Goal: Information Seeking & Learning: Learn about a topic

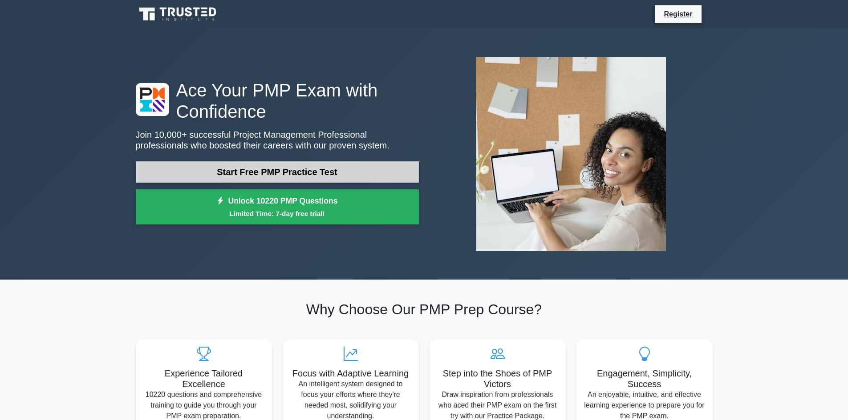
click at [272, 175] on link "Start Free PMP Practice Test" at bounding box center [277, 172] width 283 height 21
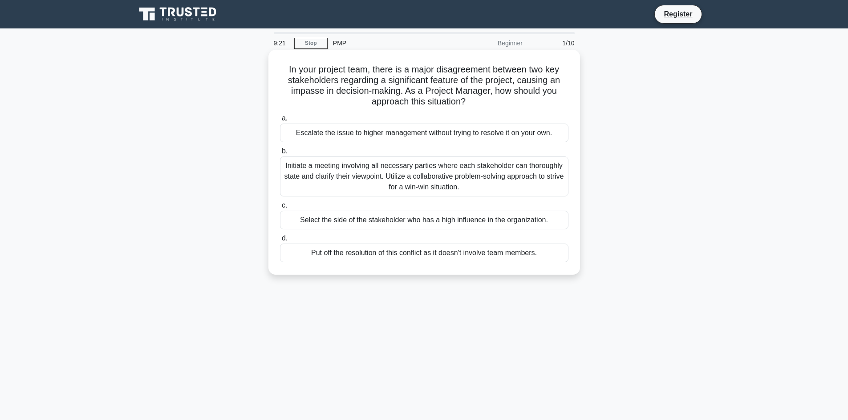
click at [395, 175] on div "Initiate a meeting involving all necessary parties where each stakeholder can t…" at bounding box center [424, 177] width 288 height 40
click at [280, 154] on input "b. Initiate a meeting involving all necessary parties where each stakeholder ca…" at bounding box center [280, 152] width 0 height 6
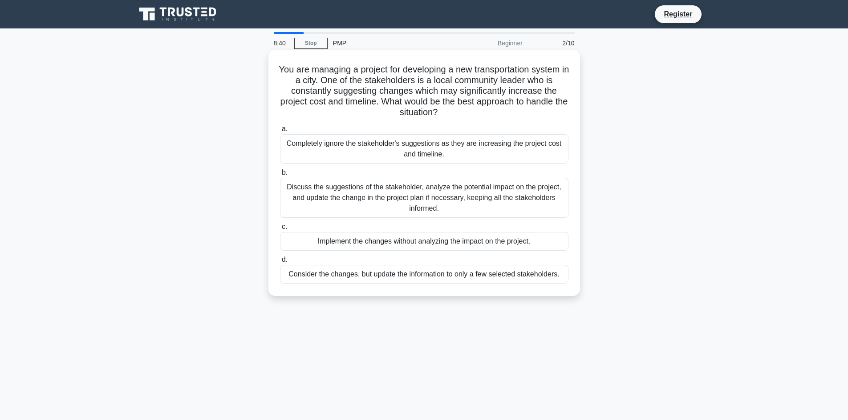
click at [438, 190] on div "Discuss the suggestions of the stakeholder, analyze the potential impact on the…" at bounding box center [424, 198] width 288 height 40
click at [280, 176] on input "b. Discuss the suggestions of the stakeholder, analyze the potential impact on …" at bounding box center [280, 173] width 0 height 6
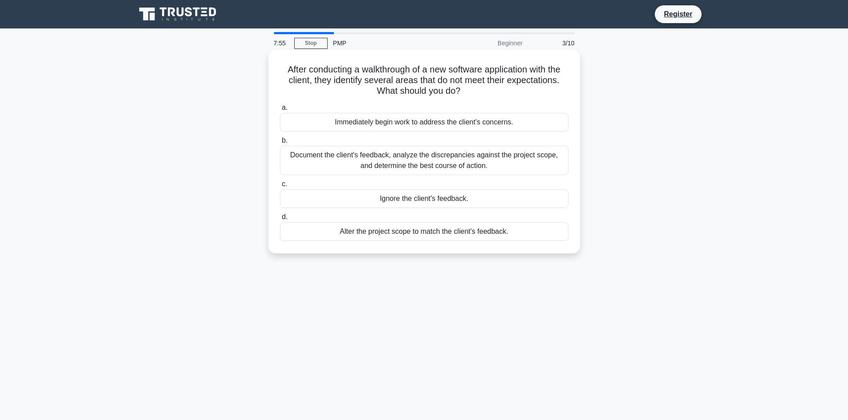
click at [453, 158] on div "Document the client's feedback, analyze the discrepancies against the project s…" at bounding box center [424, 160] width 288 height 29
click at [280, 144] on input "b. Document the client's feedback, analyze the discrepancies against the projec…" at bounding box center [280, 141] width 0 height 6
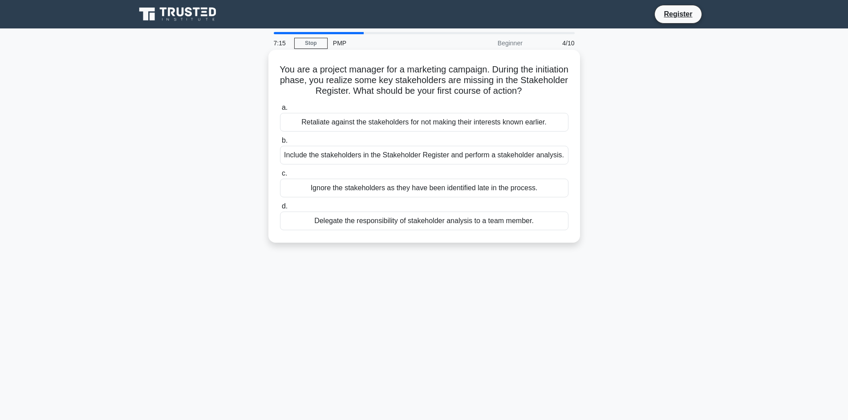
click at [435, 151] on div "Include the stakeholders in the Stakeholder Register and perform a stakeholder …" at bounding box center [424, 155] width 288 height 19
click at [280, 144] on input "b. Include the stakeholders in the Stakeholder Register and perform a stakehold…" at bounding box center [280, 141] width 0 height 6
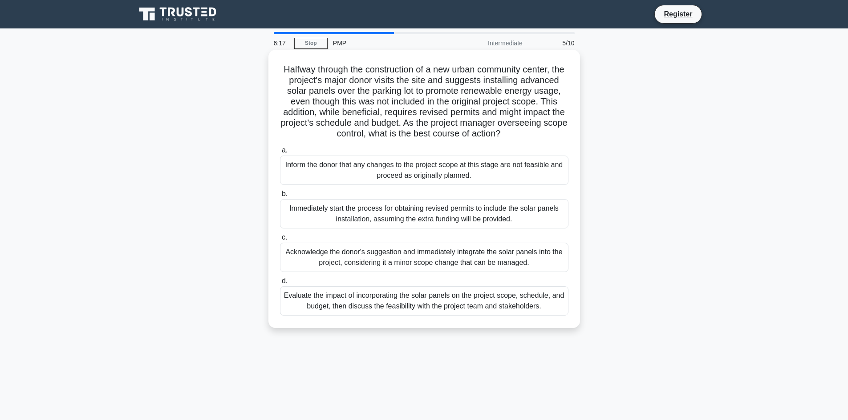
click at [424, 308] on div "Evaluate the impact of incorporating the solar panels on the project scope, sch…" at bounding box center [424, 301] width 288 height 29
click at [280, 284] on input "d. Evaluate the impact of incorporating the solar panels on the project scope, …" at bounding box center [280, 282] width 0 height 6
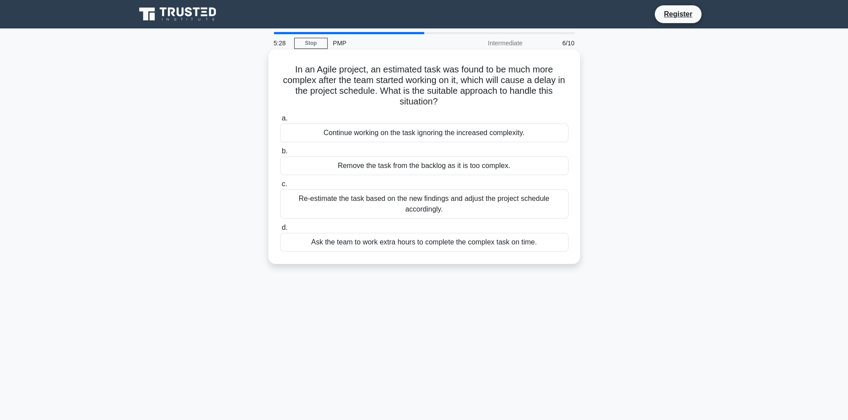
click at [389, 207] on div "Re-estimate the task based on the new findings and adjust the project schedule …" at bounding box center [424, 204] width 288 height 29
click at [280, 187] on input "c. Re-estimate the task based on the new findings and adjust the project schedu…" at bounding box center [280, 185] width 0 height 6
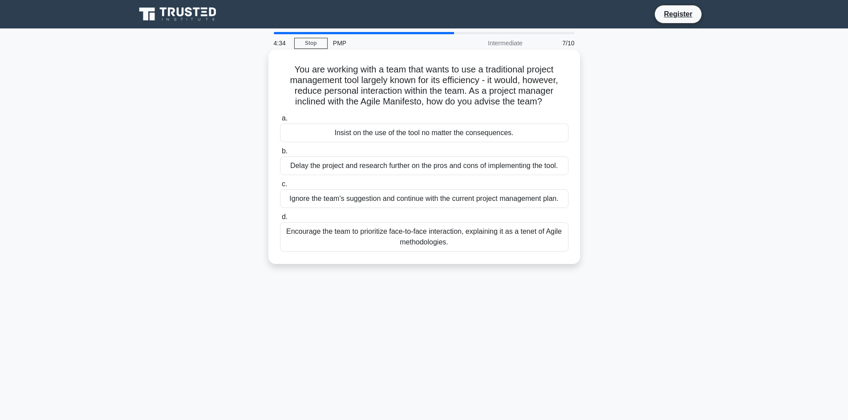
click at [384, 236] on div "Encourage the team to prioritize face-to-face interaction, explaining it as a t…" at bounding box center [424, 236] width 288 height 29
click at [280, 220] on input "d. Encourage the team to prioritize face-to-face interaction, explaining it as …" at bounding box center [280, 217] width 0 height 6
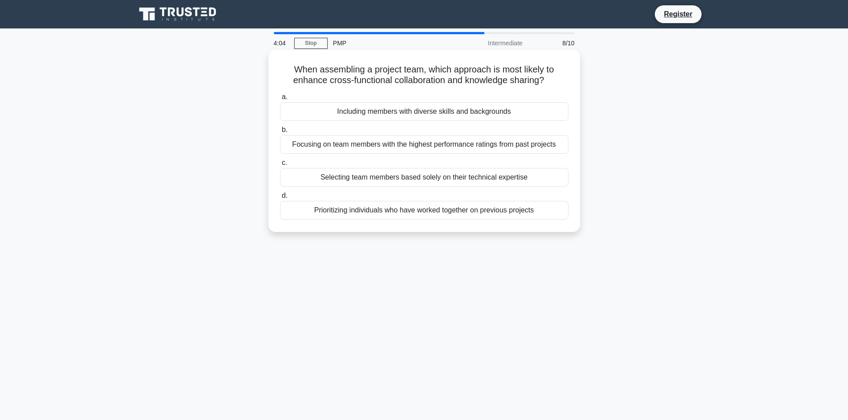
click at [399, 114] on div "Including members with diverse skills and backgrounds" at bounding box center [424, 111] width 288 height 19
click at [280, 100] on input "a. Including members with diverse skills and backgrounds" at bounding box center [280, 97] width 0 height 6
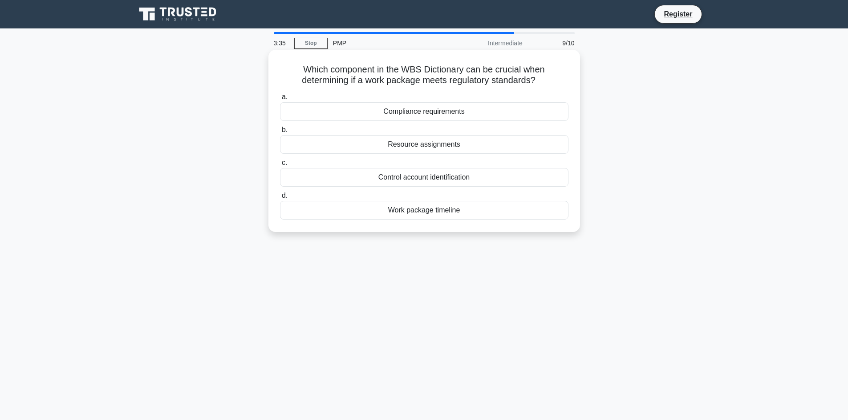
click at [451, 113] on div "Compliance requirements" at bounding box center [424, 111] width 288 height 19
click at [280, 100] on input "a. Compliance requirements" at bounding box center [280, 97] width 0 height 6
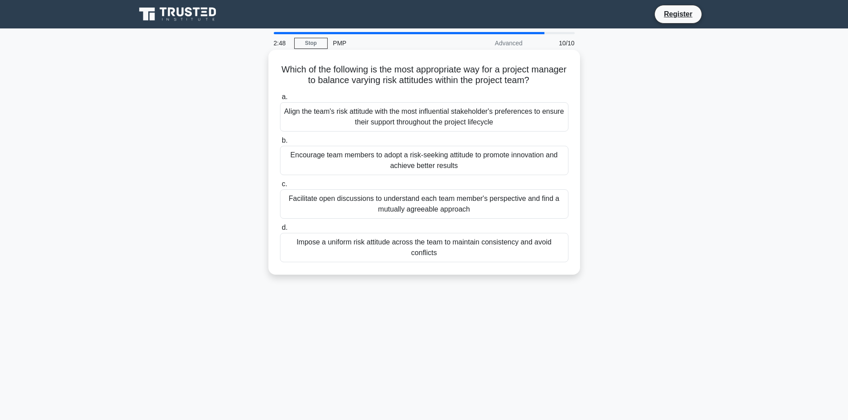
click at [469, 253] on div "Impose a uniform risk attitude across the team to maintain consistency and avoi…" at bounding box center [424, 247] width 288 height 29
click at [280, 231] on input "d. Impose a uniform risk attitude across the team to maintain consistency and a…" at bounding box center [280, 228] width 0 height 6
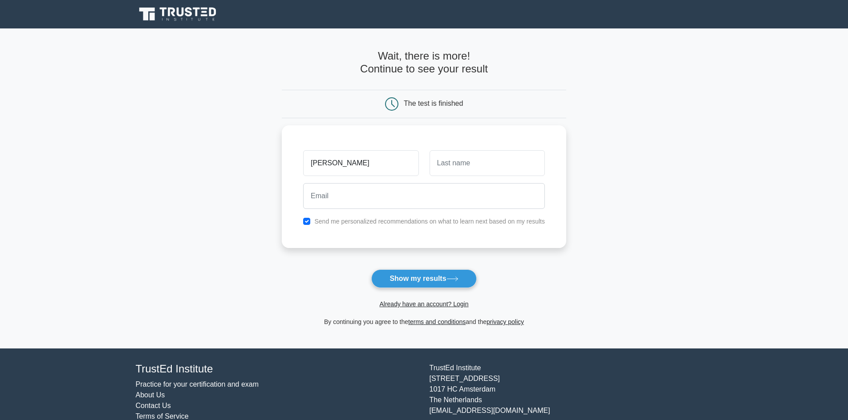
type input "Lee"
click at [392, 104] on icon at bounding box center [393, 104] width 3 height 6
click at [420, 105] on div "The test is finished" at bounding box center [433, 104] width 59 height 8
click at [465, 163] on input "text" at bounding box center [486, 161] width 115 height 26
type input "Abraham-Joseph"
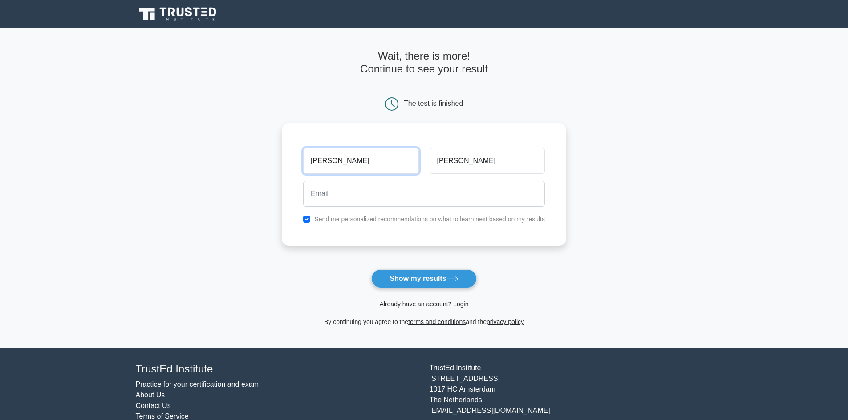
click at [364, 166] on input "Lee" at bounding box center [360, 161] width 115 height 26
type input "Lee-Ann"
click at [347, 200] on input "email" at bounding box center [424, 194] width 242 height 26
type input "lee.abri@yahoo.com"
click at [308, 220] on input "checkbox" at bounding box center [306, 219] width 7 height 7
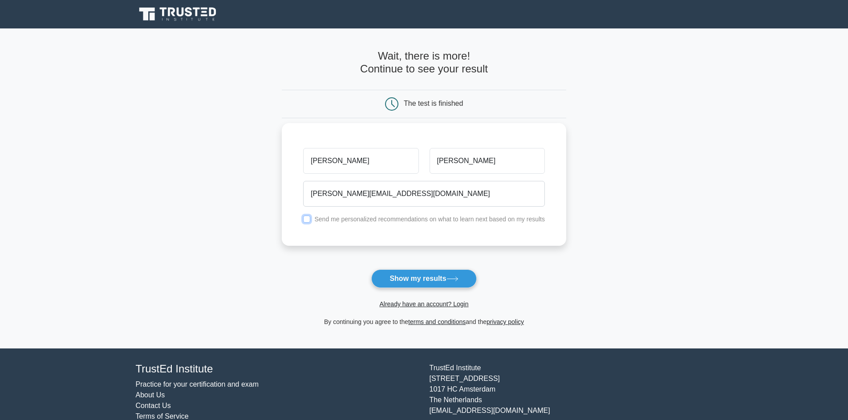
click at [306, 217] on input "checkbox" at bounding box center [306, 219] width 7 height 7
checkbox input "true"
click at [410, 276] on button "Show my results" at bounding box center [423, 279] width 105 height 19
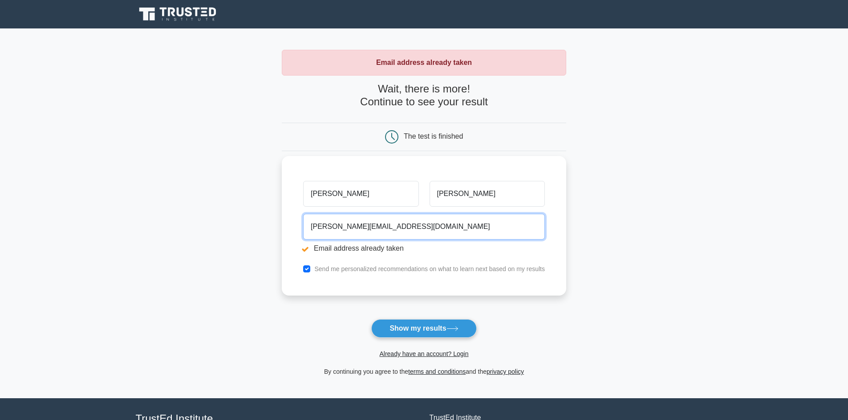
click at [383, 229] on input "lee.abri@yahoo.com" at bounding box center [424, 227] width 242 height 26
drag, startPoint x: 383, startPoint y: 229, endPoint x: 286, endPoint y: 241, distance: 97.7
click at [287, 241] on div "Lee-Ann Abraham-Joseph lee.abri@yahoo.com Email address already taken Send me p…" at bounding box center [424, 226] width 284 height 140
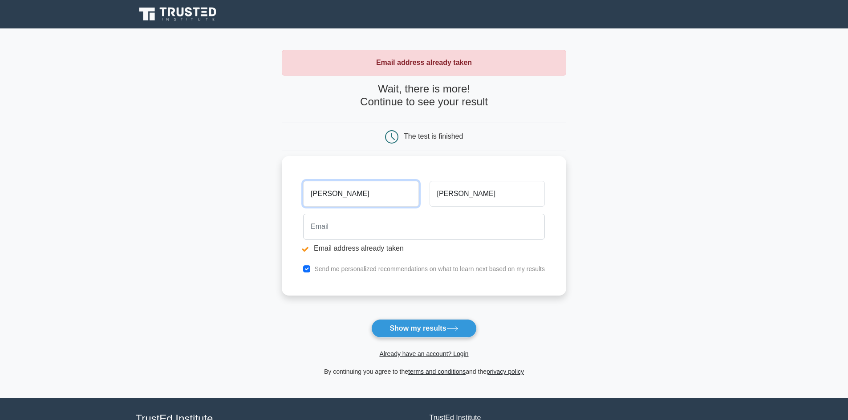
click at [338, 199] on input "Lee-Ann" at bounding box center [360, 194] width 115 height 26
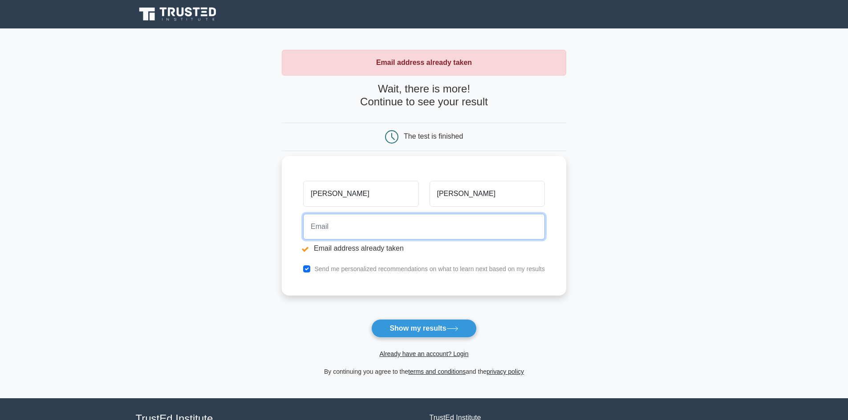
click at [339, 230] on input "email" at bounding box center [424, 227] width 242 height 26
type input "lee.abri2014@gmail.com"
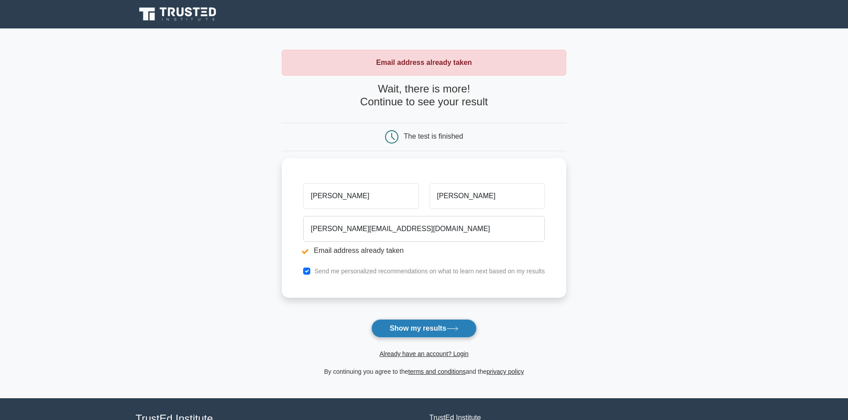
click at [429, 325] on button "Show my results" at bounding box center [423, 328] width 105 height 19
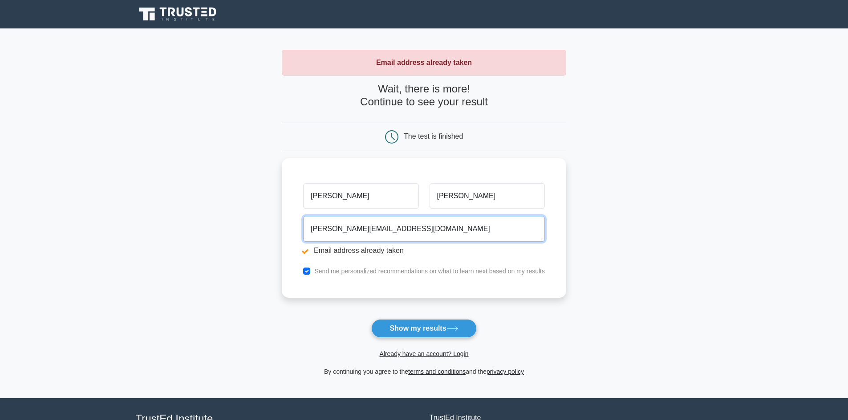
drag, startPoint x: 401, startPoint y: 224, endPoint x: 243, endPoint y: 212, distance: 158.0
click at [245, 212] on main "Email address already taken Wait, there is more! Continue to see your result Th…" at bounding box center [424, 213] width 848 height 370
type input "lee-ann.abraham@gov.tt"
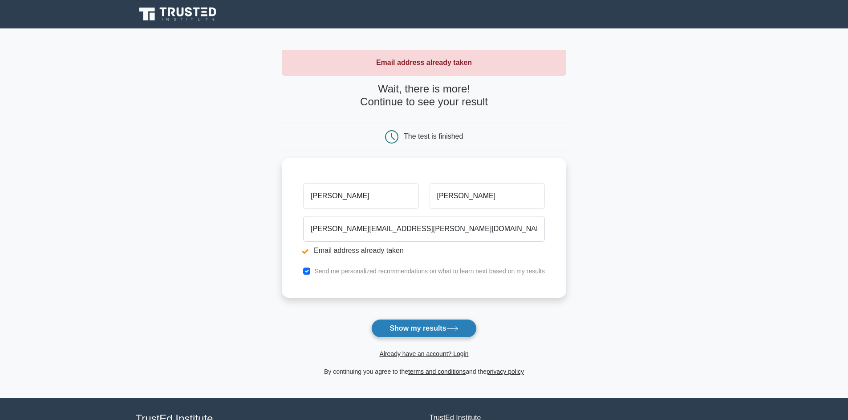
click at [404, 326] on button "Show my results" at bounding box center [423, 328] width 105 height 19
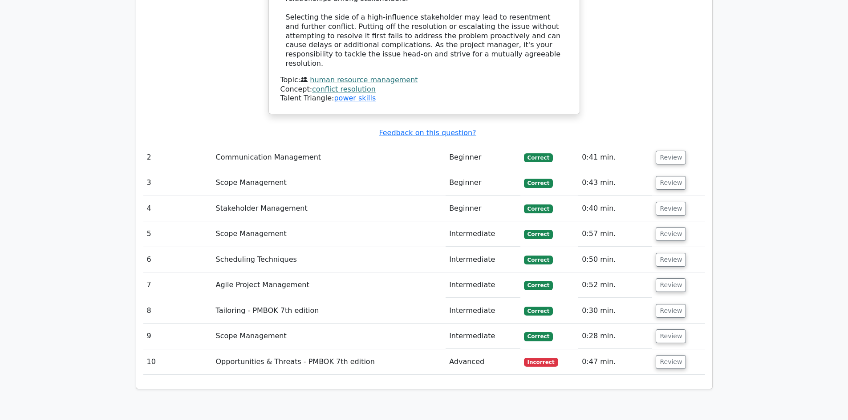
scroll to position [1157, 0]
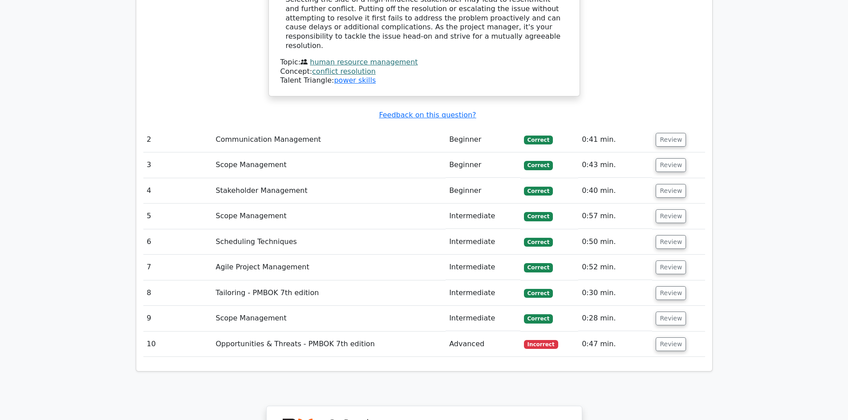
click at [550, 340] on span "Incorrect" at bounding box center [541, 344] width 34 height 9
click at [673, 338] on button "Review" at bounding box center [670, 345] width 30 height 14
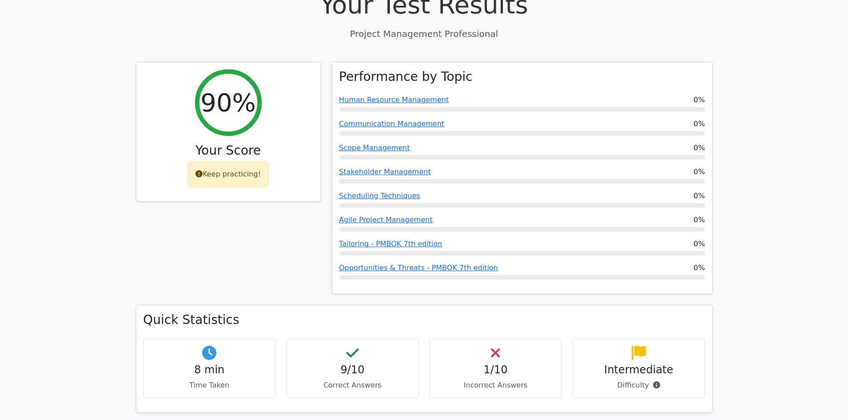
scroll to position [311, 0]
click at [634, 362] on h4 "Intermediate" at bounding box center [638, 368] width 117 height 13
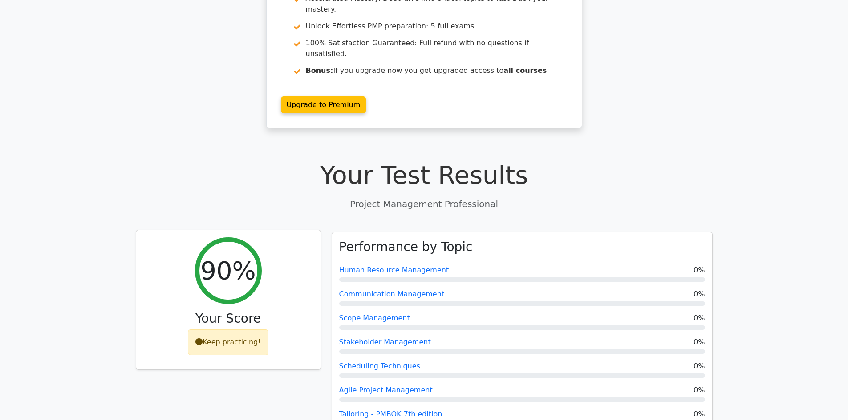
scroll to position [178, 0]
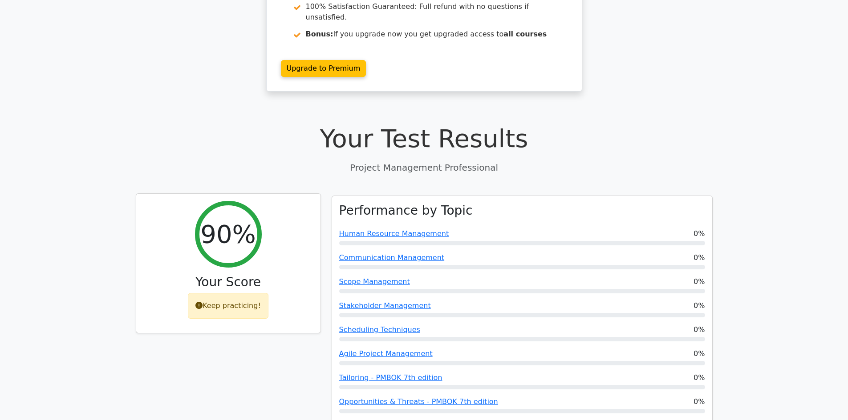
click at [242, 293] on div "Keep practicing!" at bounding box center [228, 306] width 81 height 26
click at [227, 219] on h2 "90%" at bounding box center [227, 234] width 55 height 30
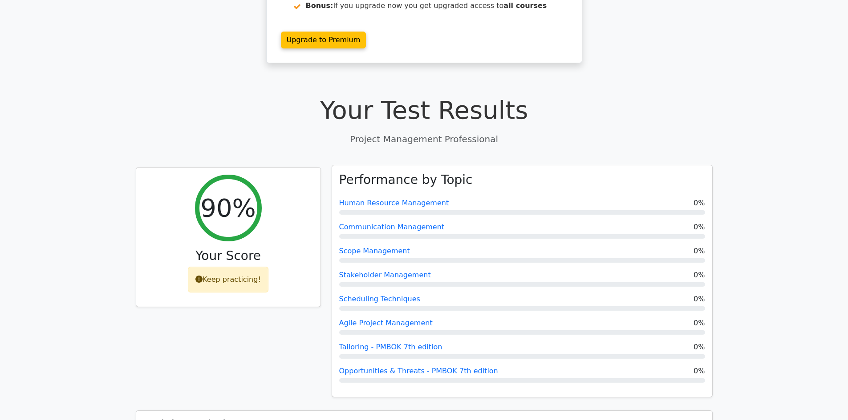
scroll to position [222, 0]
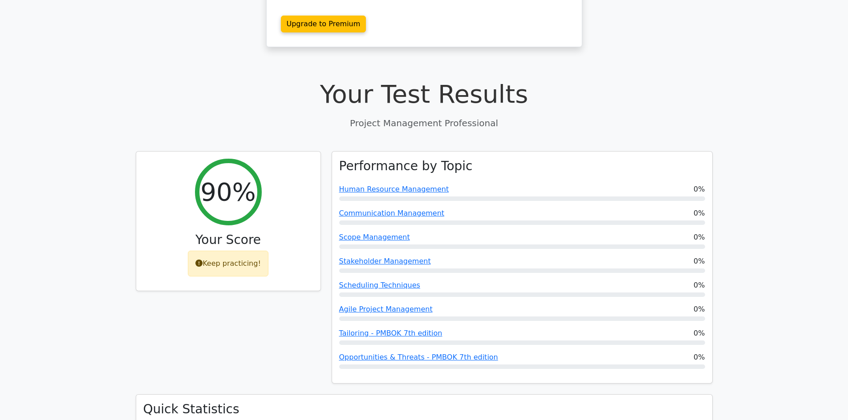
click at [553, 117] on p "Project Management Professional" at bounding box center [424, 123] width 577 height 13
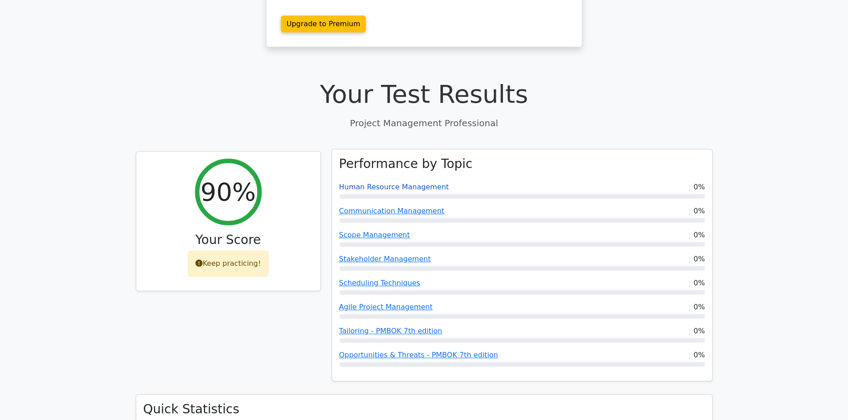
click at [408, 183] on link "Human Resource Management" at bounding box center [394, 187] width 110 height 8
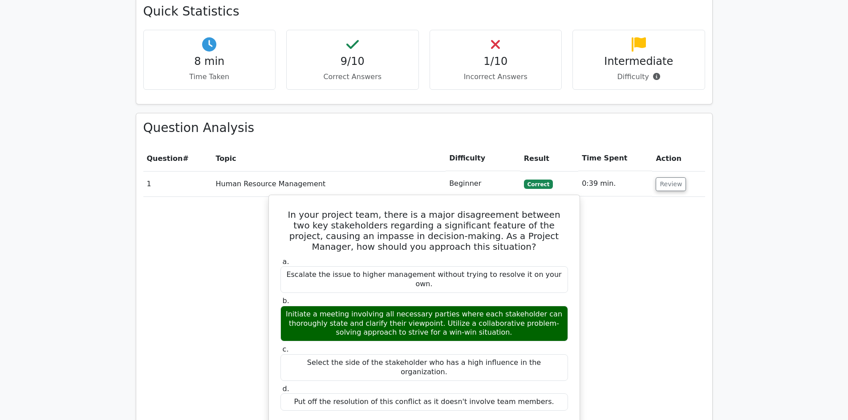
scroll to position [623, 0]
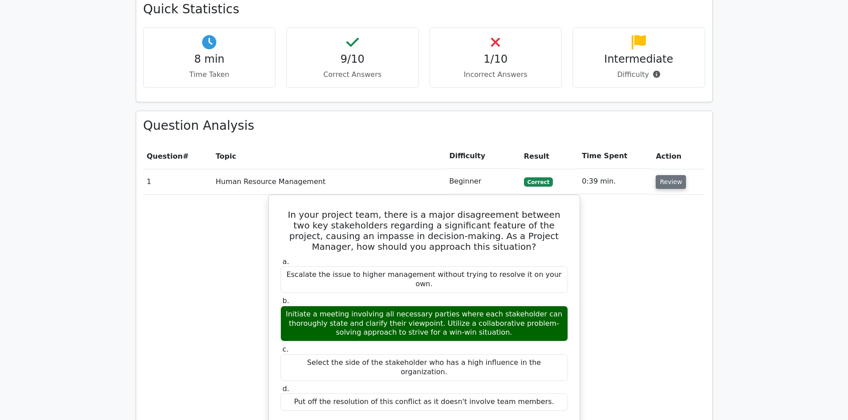
click at [662, 175] on button "Review" at bounding box center [670, 182] width 30 height 14
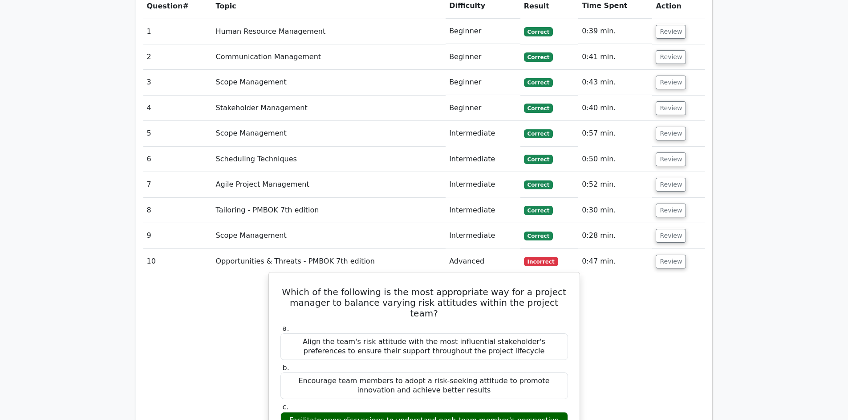
scroll to position [667, 0]
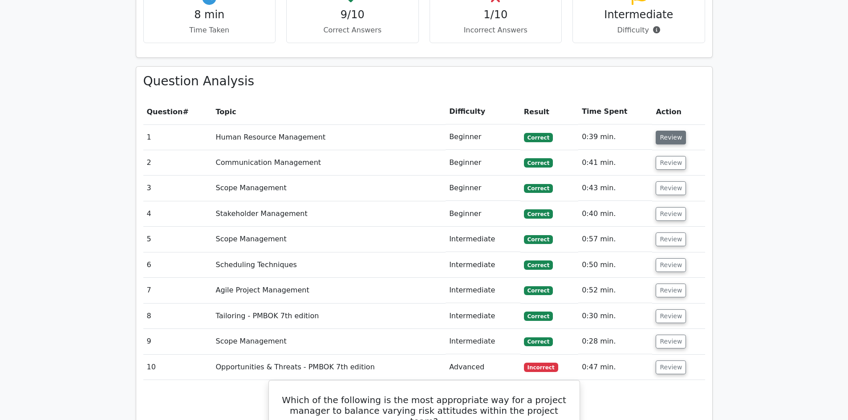
click at [671, 131] on button "Review" at bounding box center [670, 138] width 30 height 14
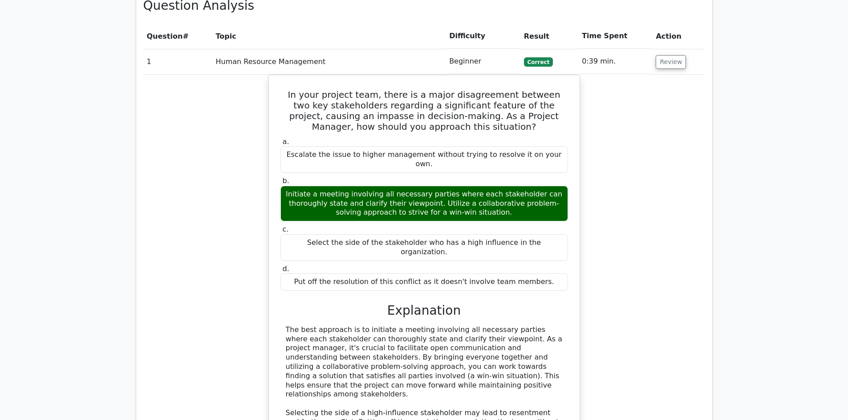
scroll to position [756, 0]
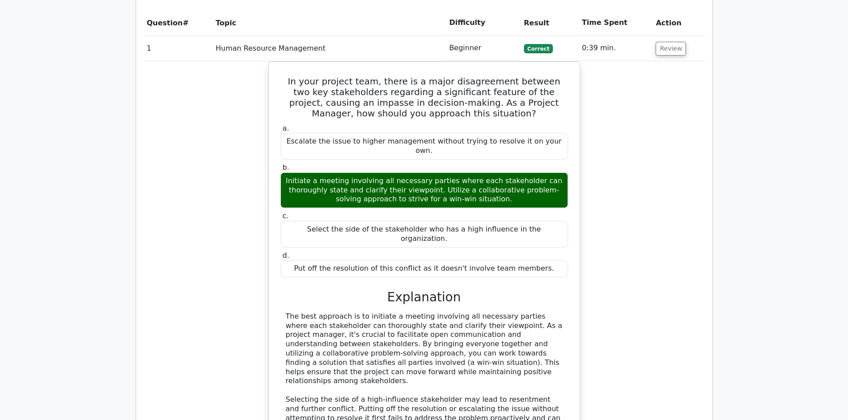
drag, startPoint x: 616, startPoint y: 355, endPoint x: 603, endPoint y: 347, distance: 15.8
click at [616, 355] on div "In your project team, there is a major disagreement between two key stakeholder…" at bounding box center [424, 284] width 562 height 447
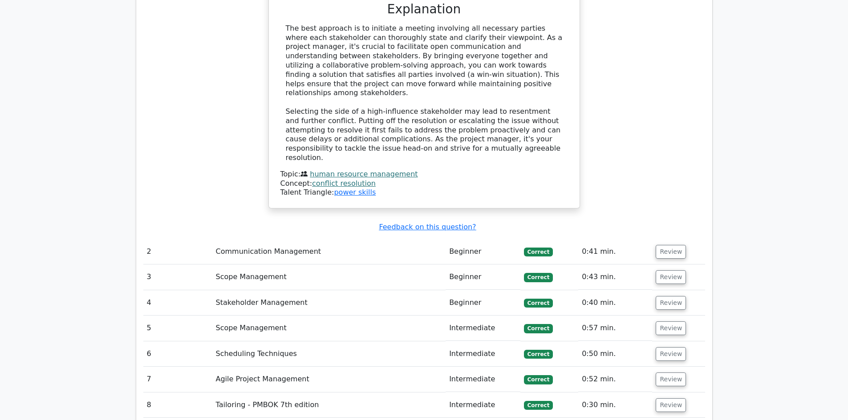
scroll to position [1068, 0]
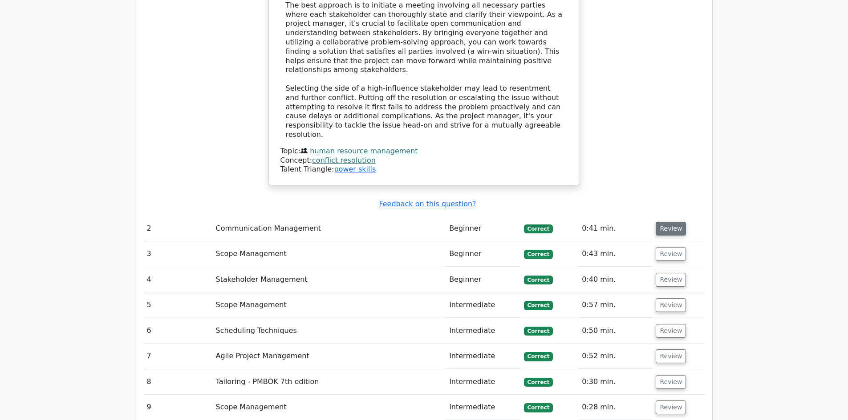
click at [671, 222] on button "Review" at bounding box center [670, 229] width 30 height 14
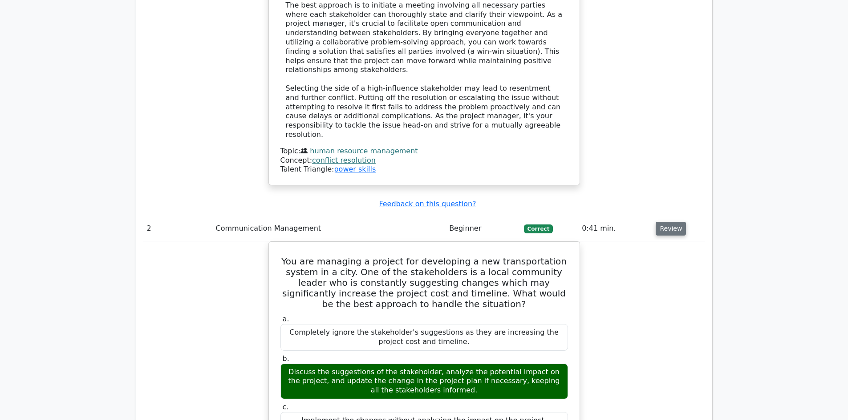
click at [671, 222] on button "Review" at bounding box center [670, 229] width 30 height 14
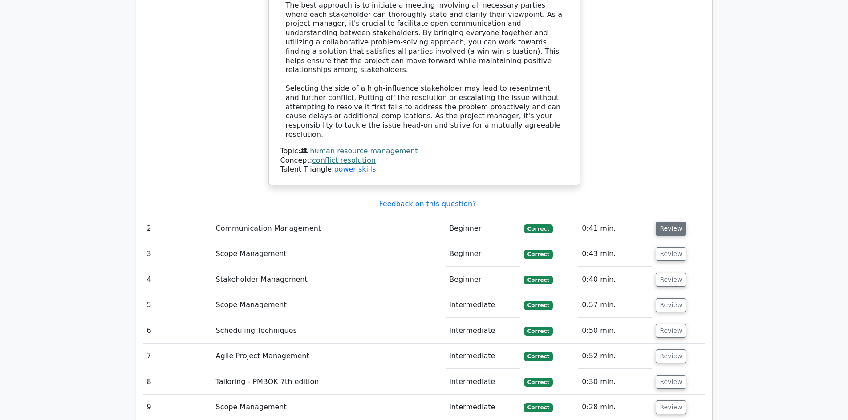
click at [671, 222] on button "Review" at bounding box center [670, 229] width 30 height 14
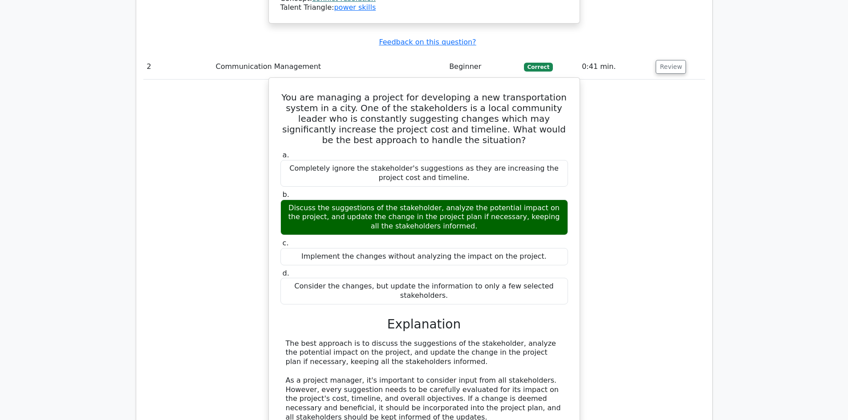
scroll to position [1246, 0]
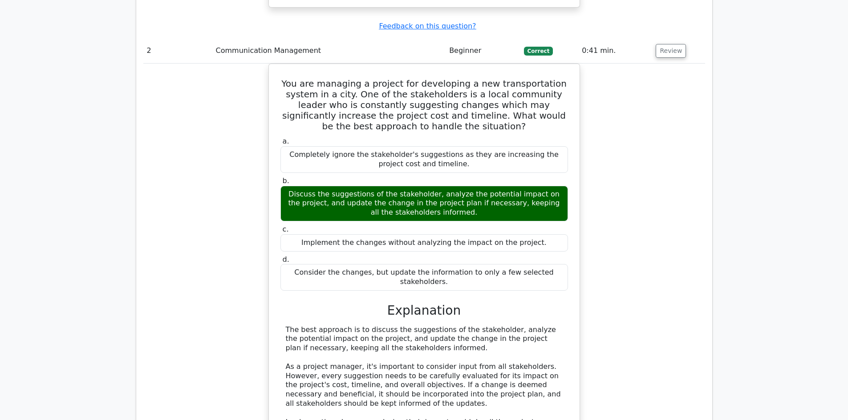
click at [629, 362] on div "You are managing a project for developing a new transportation system in a city…" at bounding box center [424, 288] width 562 height 448
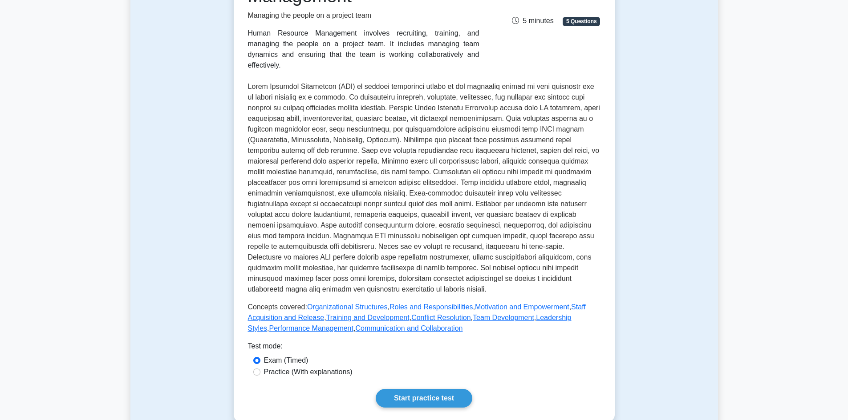
scroll to position [178, 0]
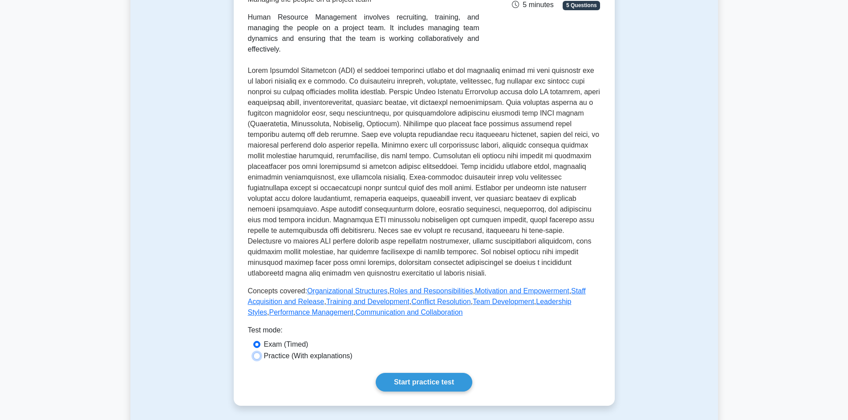
click at [257, 353] on input "Practice (With explanations)" at bounding box center [256, 356] width 7 height 7
radio input "true"
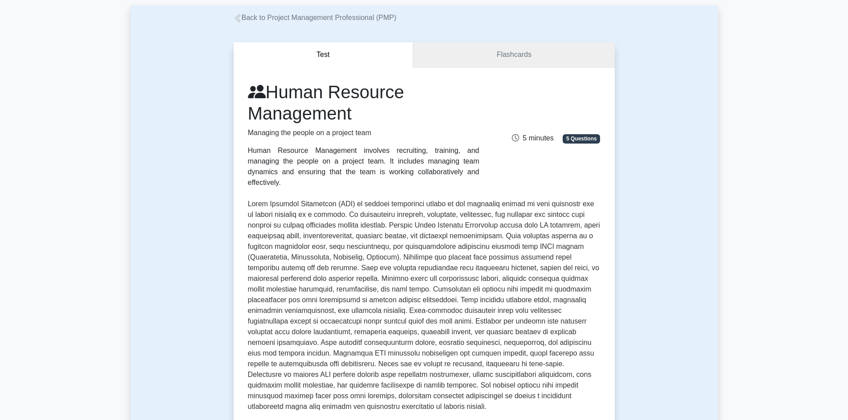
click at [481, 62] on link "Flashcards" at bounding box center [513, 54] width 201 height 25
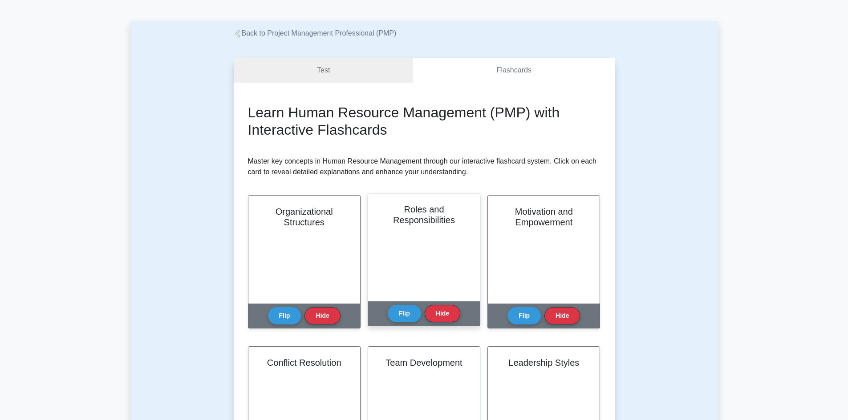
scroll to position [44, 0]
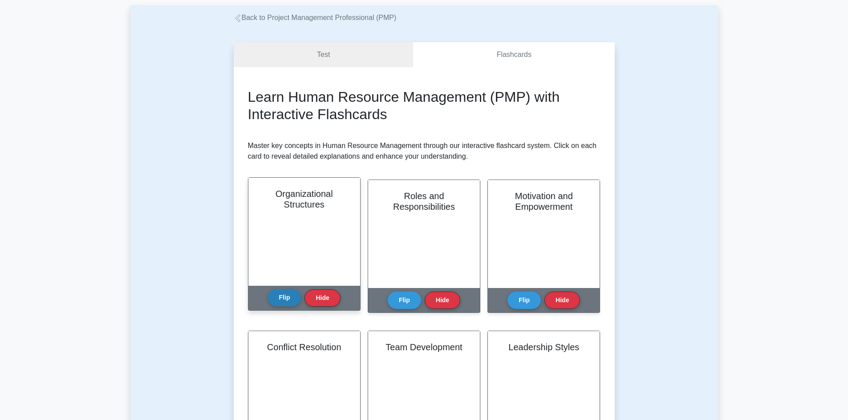
click at [287, 298] on button "Flip" at bounding box center [284, 297] width 33 height 17
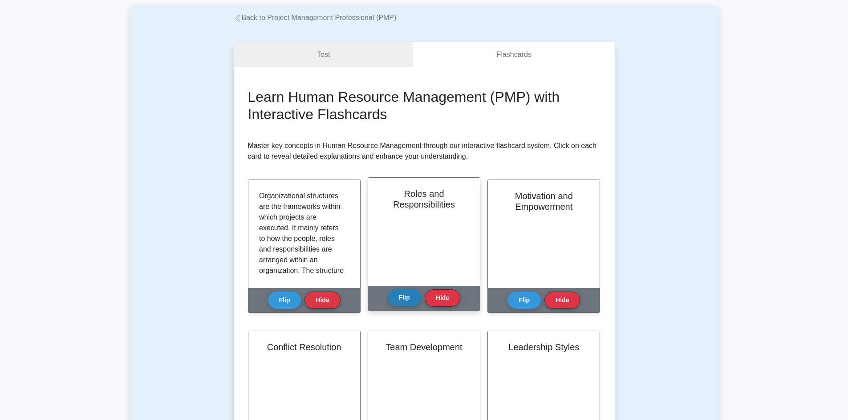
click at [411, 302] on button "Flip" at bounding box center [404, 297] width 33 height 17
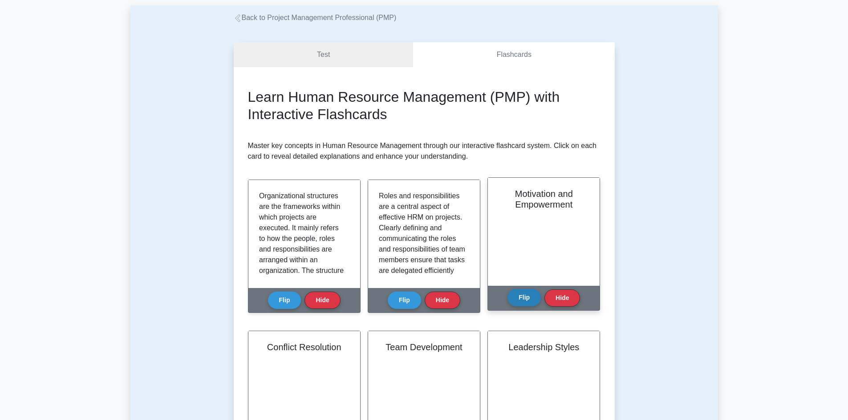
click at [524, 296] on button "Flip" at bounding box center [523, 297] width 33 height 17
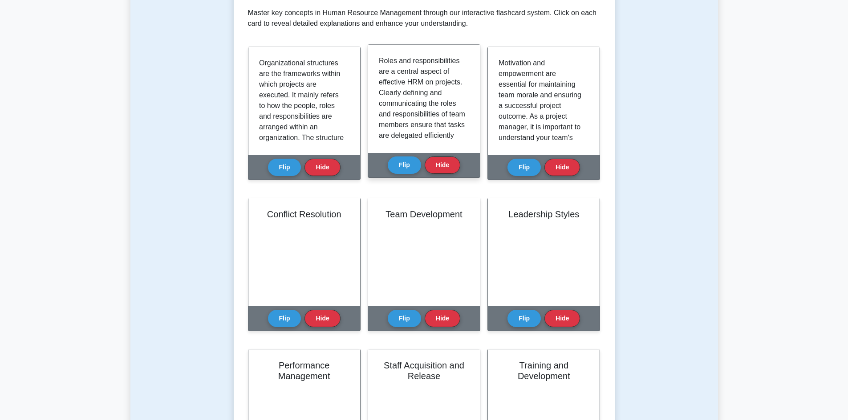
scroll to position [178, 0]
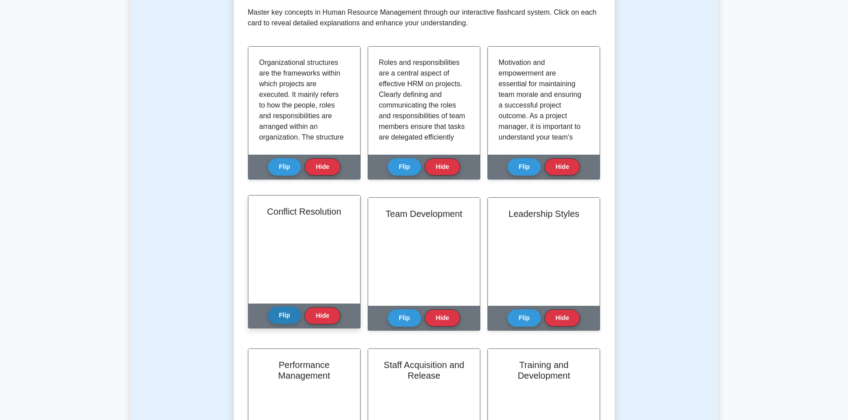
click at [297, 312] on button "Flip" at bounding box center [284, 315] width 33 height 17
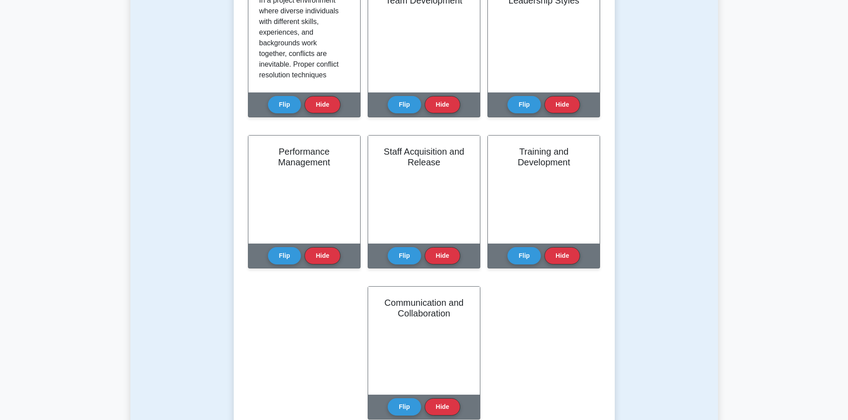
scroll to position [400, 0]
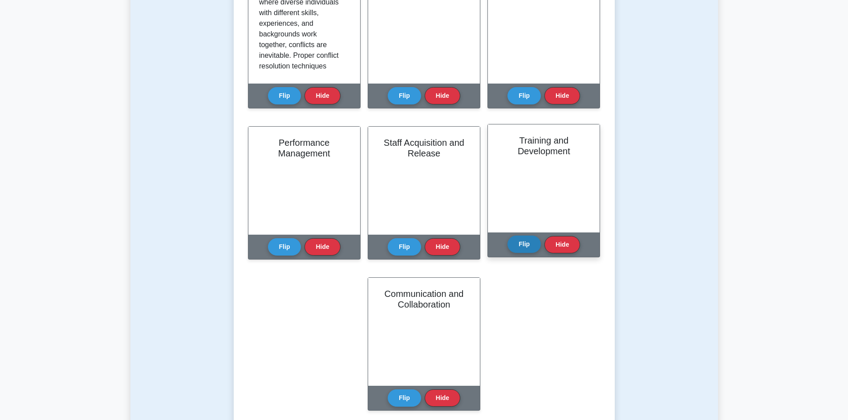
click at [531, 251] on button "Flip" at bounding box center [523, 244] width 33 height 17
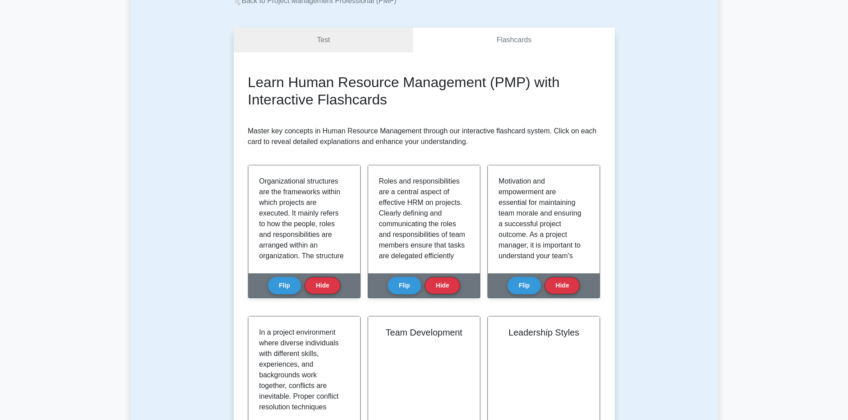
scroll to position [0, 0]
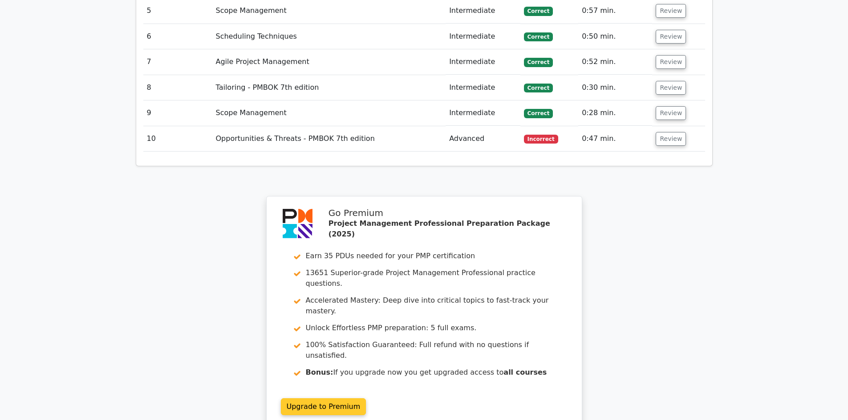
scroll to position [1458, 0]
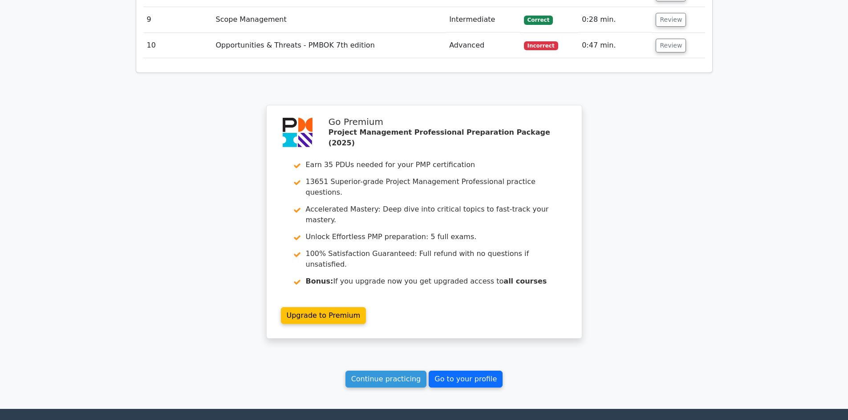
click at [463, 371] on link "Go to your profile" at bounding box center [466, 379] width 74 height 17
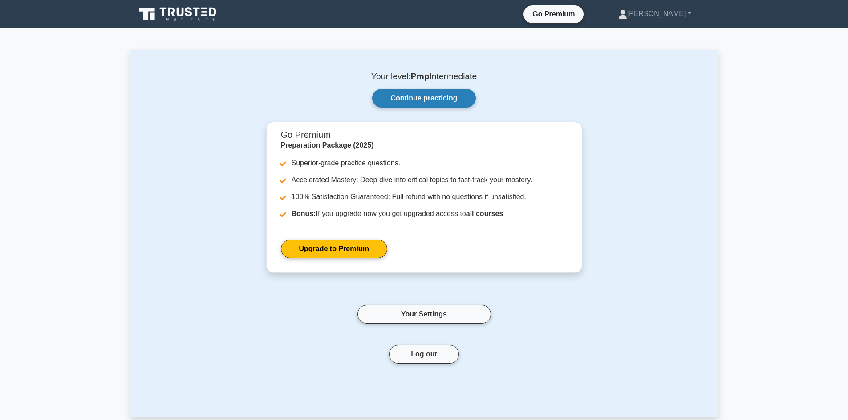
click at [443, 97] on link "Continue practicing" at bounding box center [423, 98] width 103 height 19
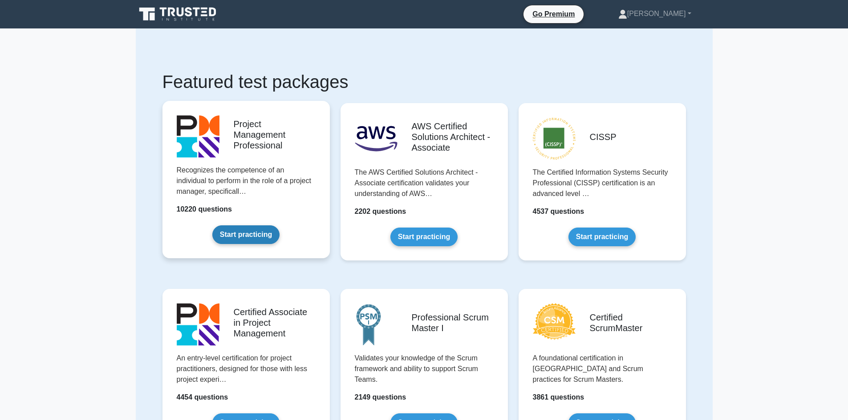
click at [266, 226] on link "Start practicing" at bounding box center [245, 235] width 67 height 19
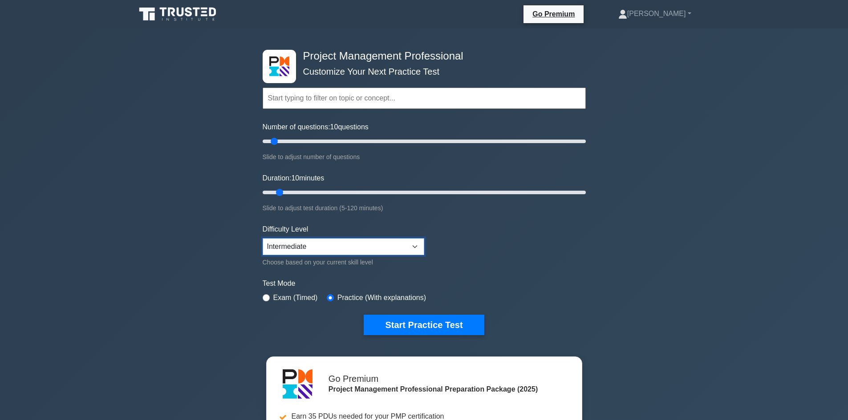
click at [398, 246] on select "Beginner Intermediate Expert" at bounding box center [344, 247] width 162 height 17
select select "expert"
click at [263, 239] on select "Beginner Intermediate Expert" at bounding box center [344, 247] width 162 height 17
drag, startPoint x: 275, startPoint y: 139, endPoint x: 606, endPoint y: 139, distance: 331.1
type input "200"
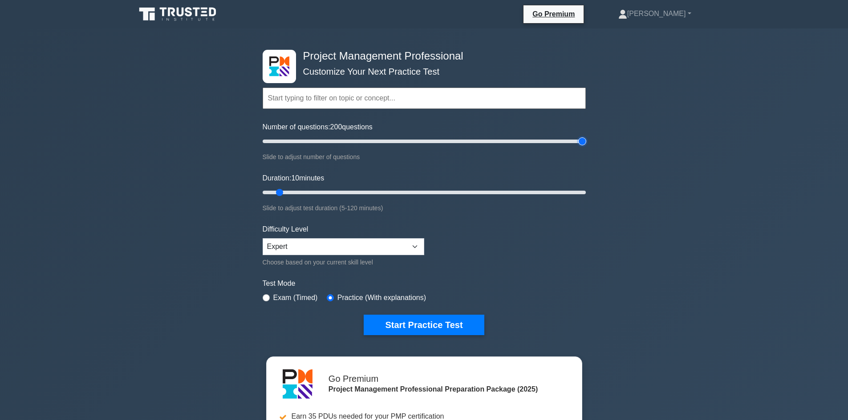
click at [586, 139] on input "Number of questions: 200 questions" at bounding box center [424, 141] width 323 height 11
drag, startPoint x: 277, startPoint y: 193, endPoint x: 639, endPoint y: 187, distance: 361.8
type input "120"
click at [586, 187] on input "Duration: 120 minutes" at bounding box center [424, 192] width 323 height 11
click at [438, 324] on button "Start Practice Test" at bounding box center [424, 325] width 120 height 20
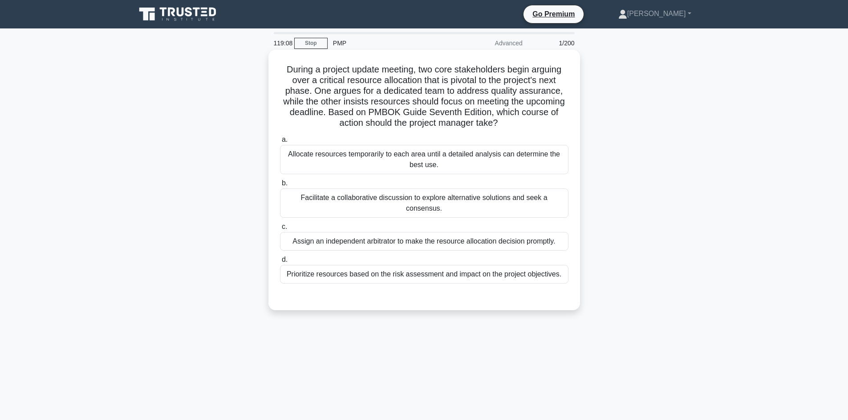
click at [368, 202] on div "Facilitate a collaborative discussion to explore alternative solutions and seek…" at bounding box center [424, 203] width 288 height 29
click at [280, 186] on input "b. Facilitate a collaborative discussion to explore alternative solutions and s…" at bounding box center [280, 184] width 0 height 6
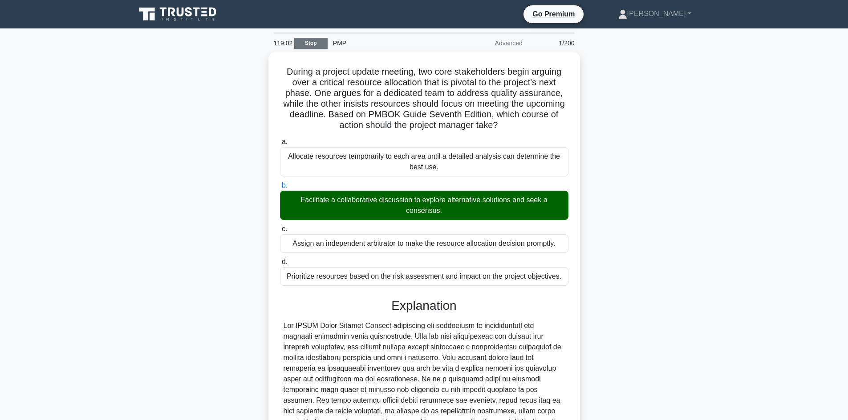
click at [308, 42] on link "Stop" at bounding box center [310, 43] width 33 height 11
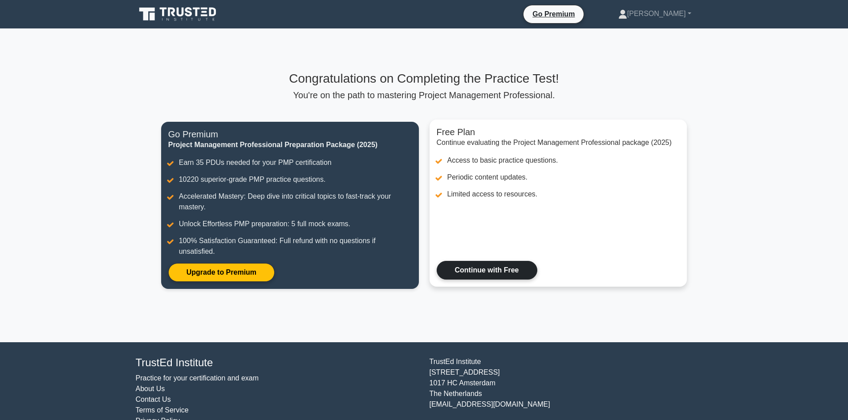
click at [475, 272] on link "Continue with Free" at bounding box center [487, 270] width 101 height 19
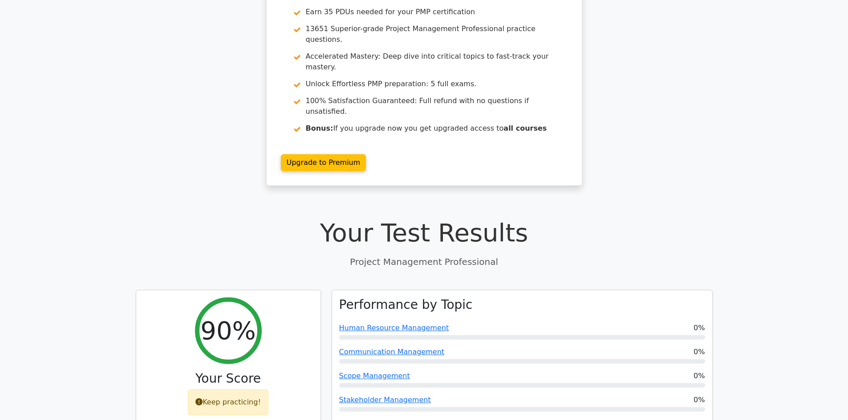
scroll to position [178, 0]
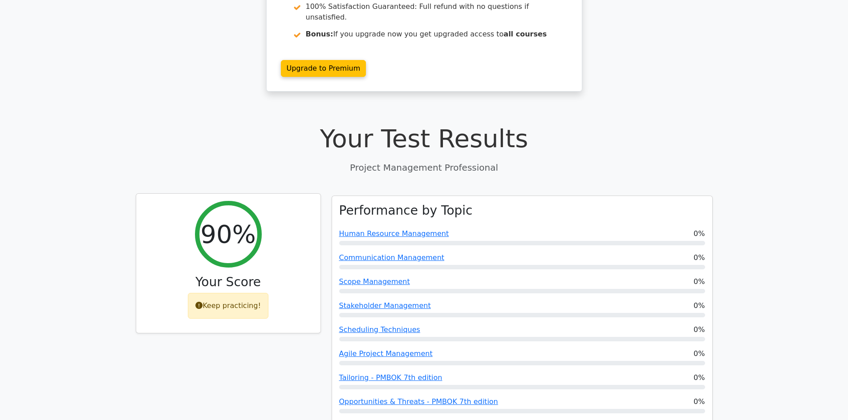
click at [231, 293] on div "Keep practicing!" at bounding box center [228, 306] width 81 height 26
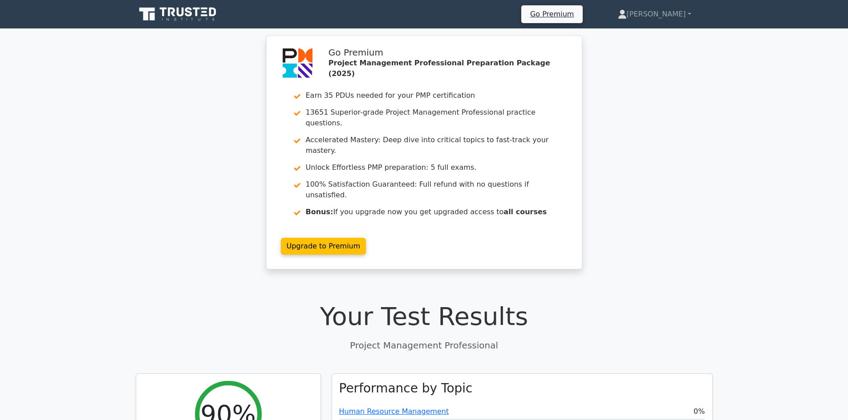
click at [196, 13] on icon at bounding box center [196, 12] width 7 height 9
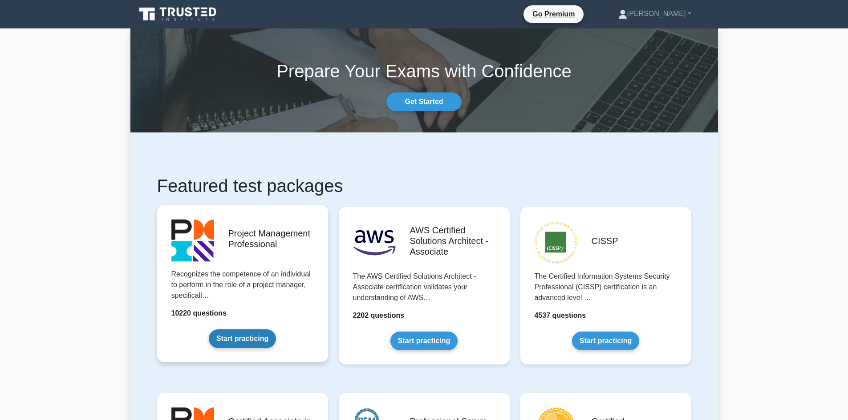
click at [256, 335] on link "Start practicing" at bounding box center [242, 339] width 67 height 19
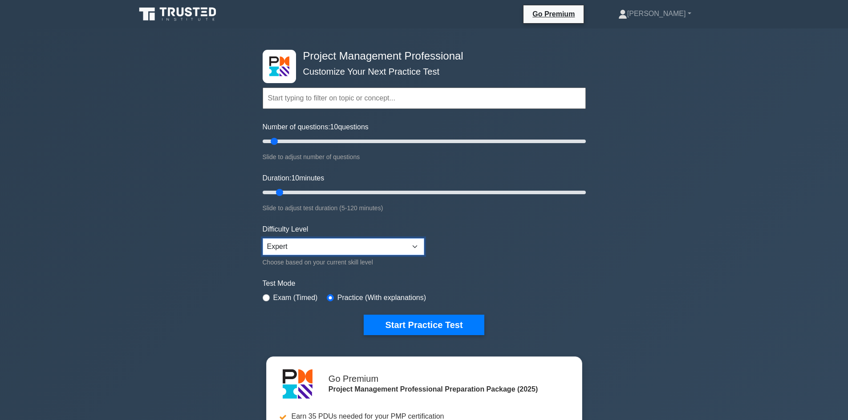
click at [316, 246] on select "Beginner Intermediate Expert" at bounding box center [344, 247] width 162 height 17
click at [267, 297] on input "radio" at bounding box center [266, 298] width 7 height 7
radio input "true"
click at [408, 325] on button "Start Practice Test" at bounding box center [424, 325] width 120 height 20
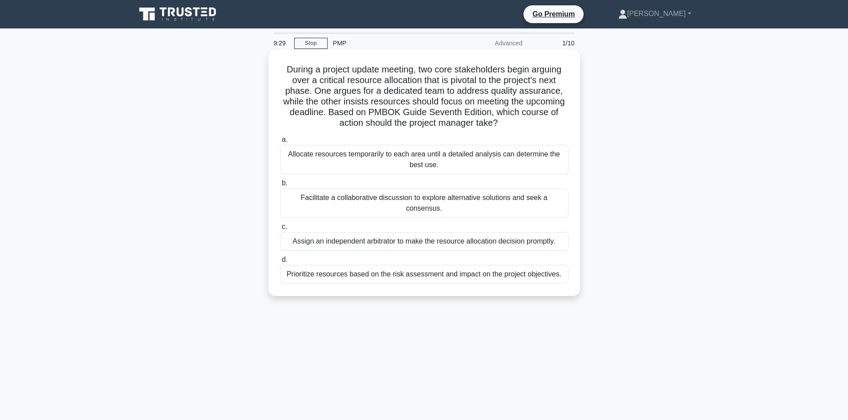
click at [360, 198] on div "Facilitate a collaborative discussion to explore alternative solutions and seek…" at bounding box center [424, 203] width 288 height 29
click at [280, 186] on input "b. Facilitate a collaborative discussion to explore alternative solutions and s…" at bounding box center [280, 184] width 0 height 6
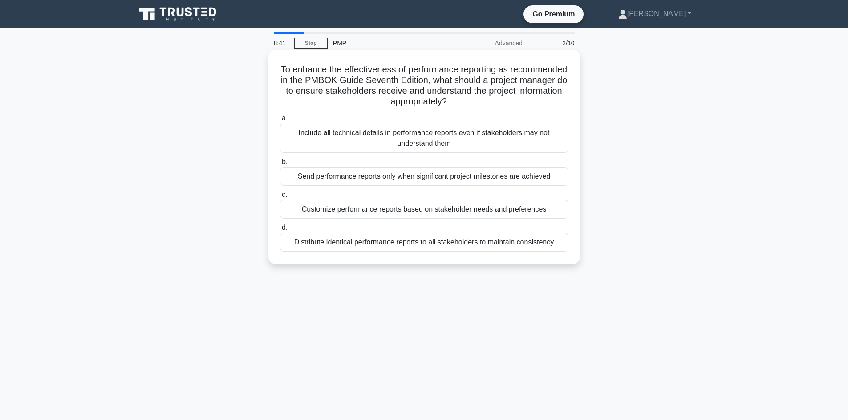
click at [452, 239] on div "Distribute identical performance reports to all stakeholders to maintain consis…" at bounding box center [424, 242] width 288 height 19
click at [280, 231] on input "d. Distribute identical performance reports to all stakeholders to maintain con…" at bounding box center [280, 228] width 0 height 6
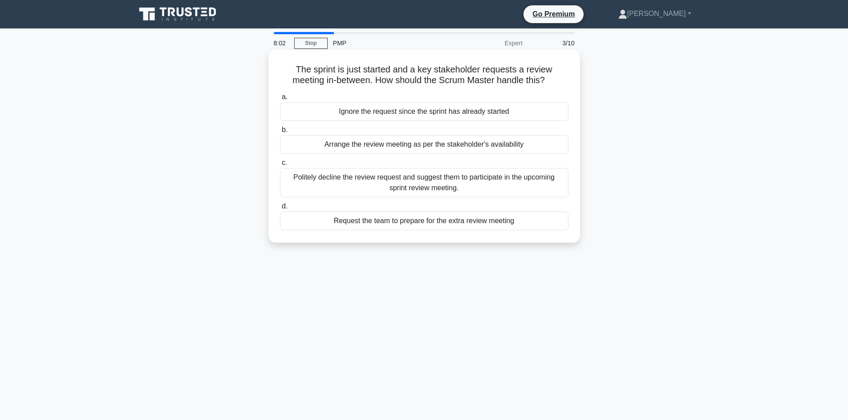
click at [396, 143] on div "Arrange the review meeting as per the stakeholder's availability" at bounding box center [424, 144] width 288 height 19
click at [280, 133] on input "b. Arrange the review meeting as per the stakeholder's availability" at bounding box center [280, 130] width 0 height 6
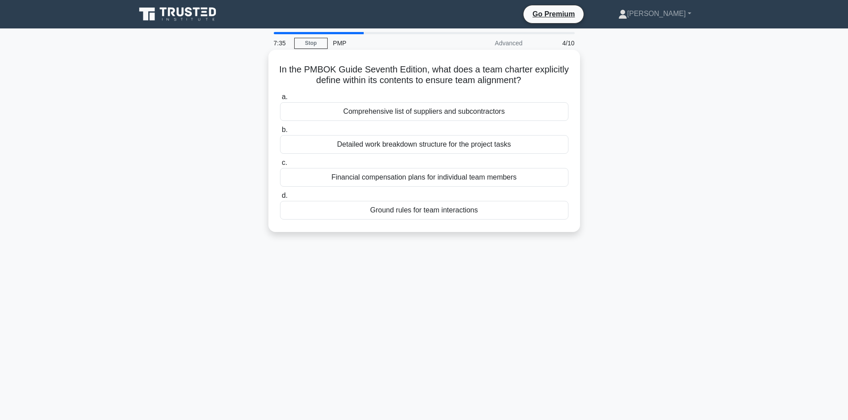
click at [395, 141] on div "Detailed work breakdown structure for the project tasks" at bounding box center [424, 144] width 288 height 19
click at [280, 133] on input "b. Detailed work breakdown structure for the project tasks" at bounding box center [280, 130] width 0 height 6
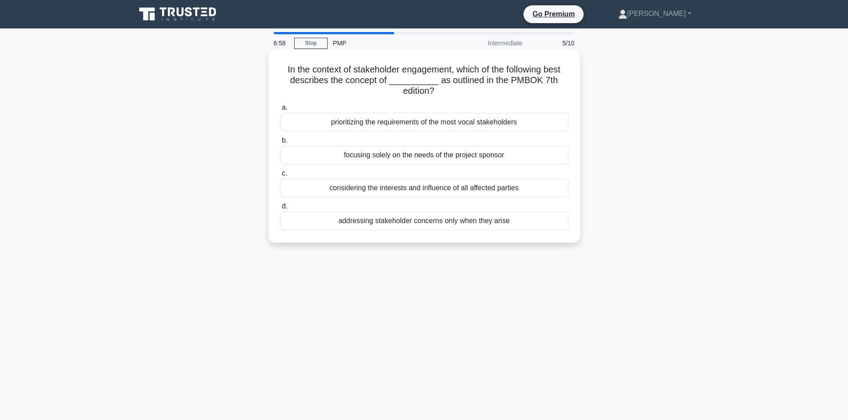
click at [346, 188] on div "considering the interests and influence of all affected parties" at bounding box center [424, 188] width 288 height 19
click at [280, 177] on input "c. considering the interests and influence of all affected parties" at bounding box center [280, 174] width 0 height 6
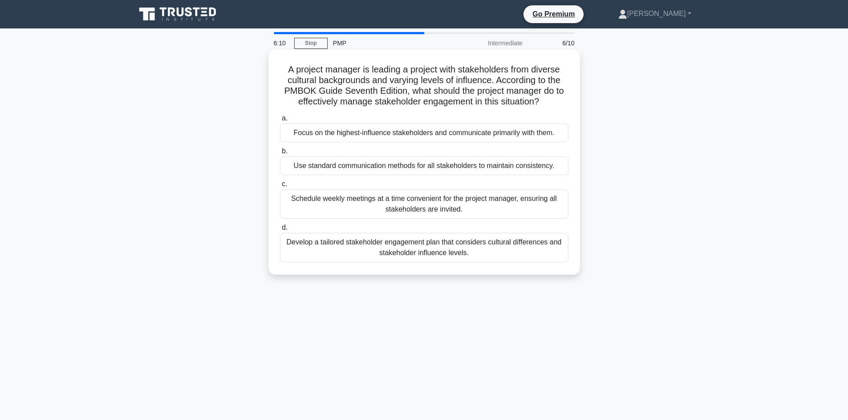
click at [443, 250] on div "Develop a tailored stakeholder engagement plan that considers cultural differen…" at bounding box center [424, 247] width 288 height 29
click at [280, 231] on input "d. Develop a tailored stakeholder engagement plan that considers cultural diffe…" at bounding box center [280, 228] width 0 height 6
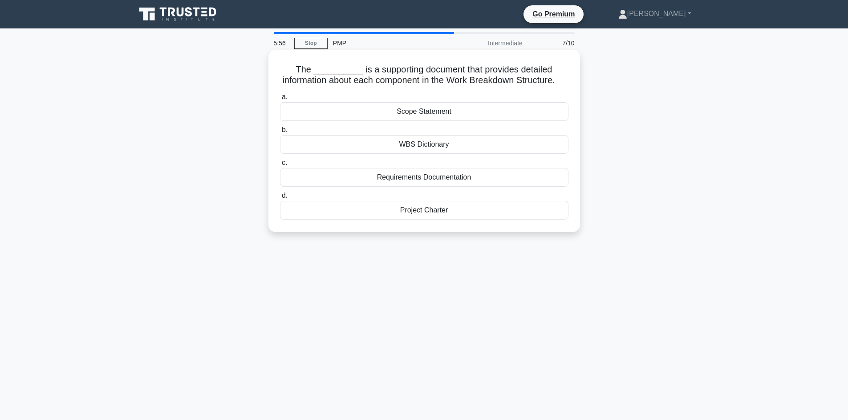
click at [441, 154] on div "WBS Dictionary" at bounding box center [424, 144] width 288 height 19
click at [280, 133] on input "b. WBS Dictionary" at bounding box center [280, 130] width 0 height 6
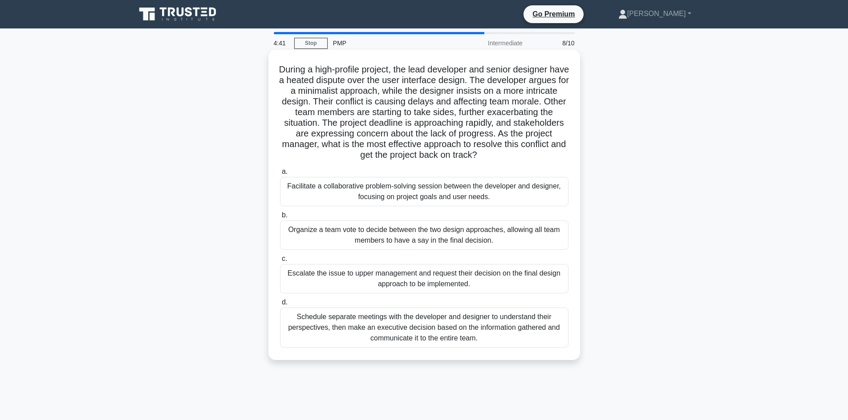
click at [404, 187] on div "Facilitate a collaborative problem-solving session between the developer and de…" at bounding box center [424, 191] width 288 height 29
click at [280, 175] on input "a. Facilitate a collaborative problem-solving session between the developer and…" at bounding box center [280, 172] width 0 height 6
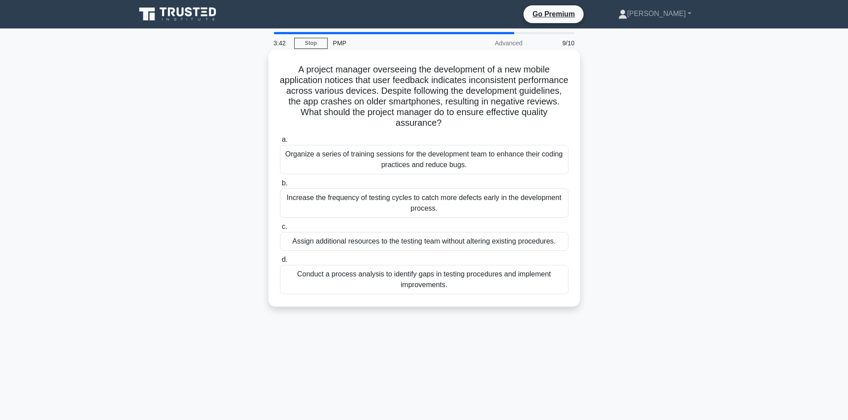
click at [479, 282] on div "Conduct a process analysis to identify gaps in testing procedures and implement…" at bounding box center [424, 279] width 288 height 29
click at [280, 263] on input "d. Conduct a process analysis to identify gaps in testing procedures and implem…" at bounding box center [280, 260] width 0 height 6
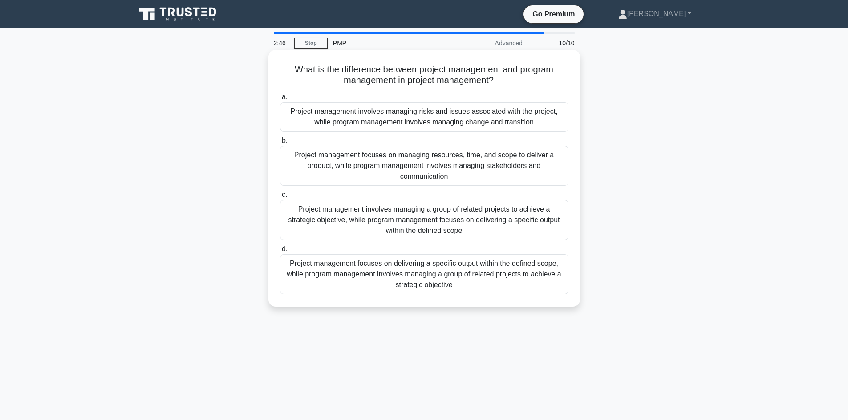
click at [518, 223] on div "Project management involves managing a group of related projects to achieve a s…" at bounding box center [424, 220] width 288 height 40
click at [280, 198] on input "c. Project management involves managing a group of related projects to achieve …" at bounding box center [280, 195] width 0 height 6
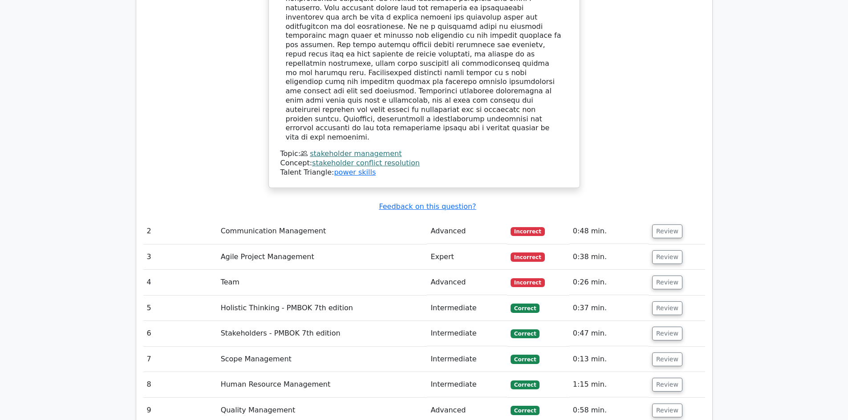
scroll to position [1201, 0]
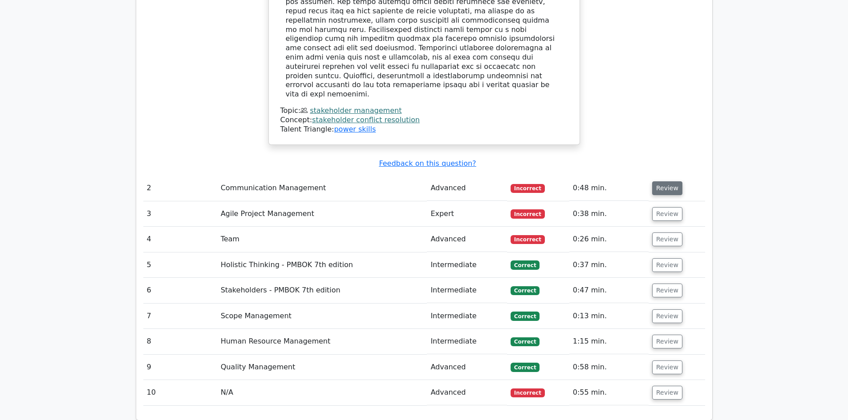
click at [671, 182] on button "Review" at bounding box center [667, 189] width 30 height 14
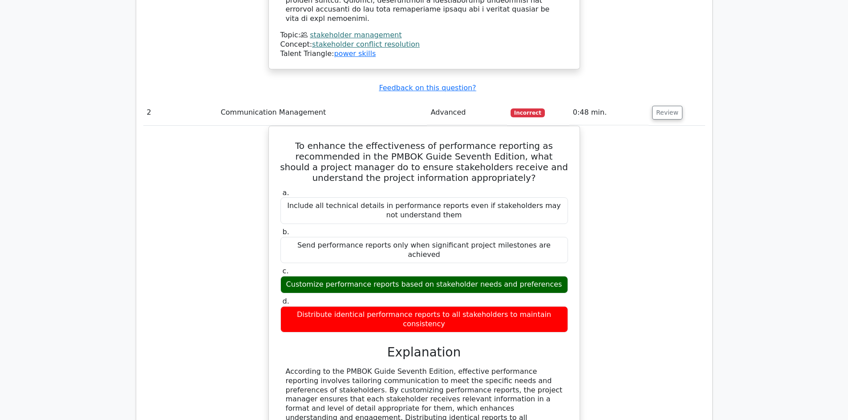
scroll to position [1290, 0]
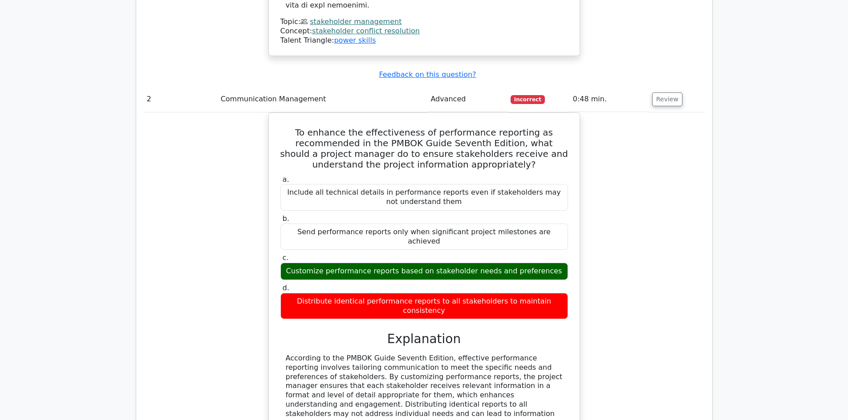
click at [623, 113] on div "To enhance the effectiveness of performance reporting as recommended in the PMB…" at bounding box center [424, 327] width 562 height 428
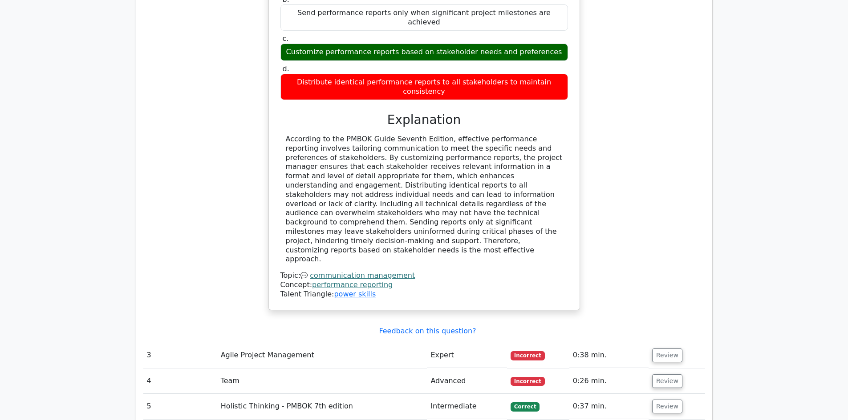
scroll to position [1513, 0]
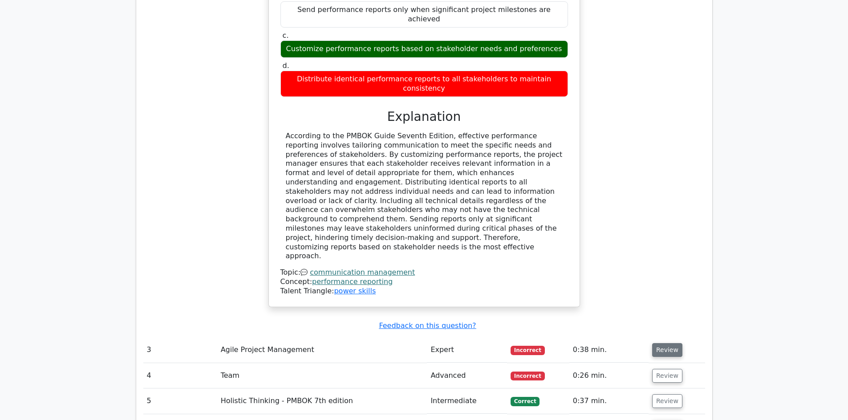
click at [663, 344] on button "Review" at bounding box center [667, 351] width 30 height 14
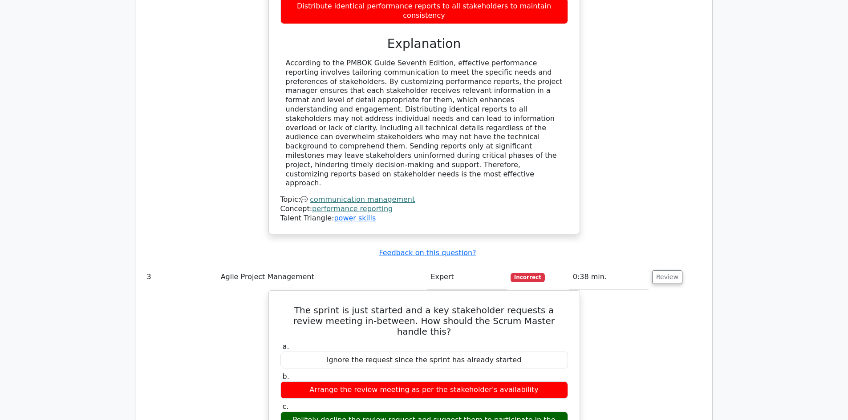
scroll to position [1691, 0]
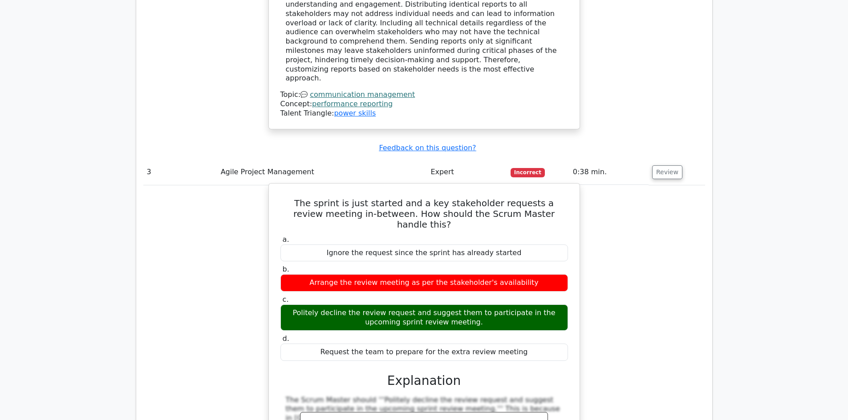
click at [576, 225] on div "The sprint is just started and a key stakeholder requests a review meeting in-b…" at bounding box center [423, 358] width 311 height 351
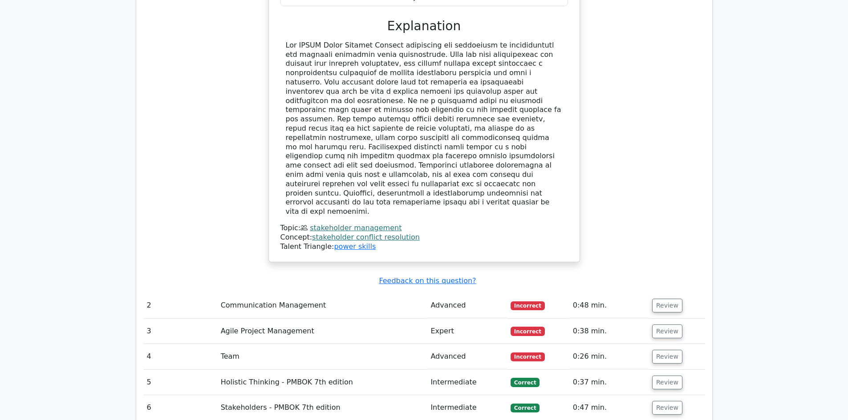
scroll to position [1086, 0]
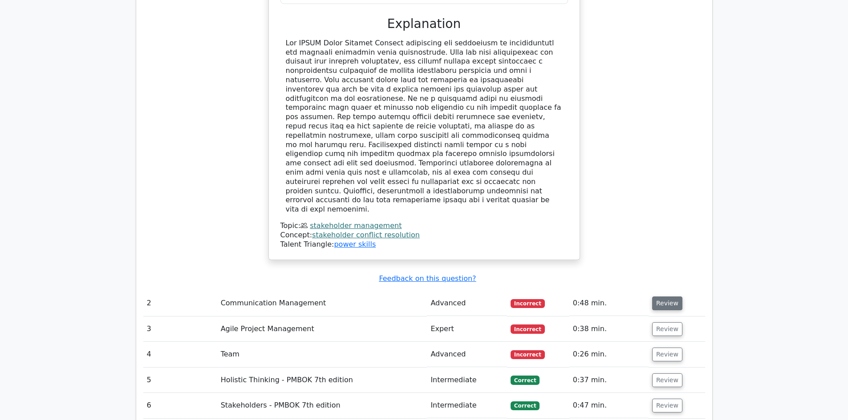
click at [659, 297] on button "Review" at bounding box center [667, 304] width 30 height 14
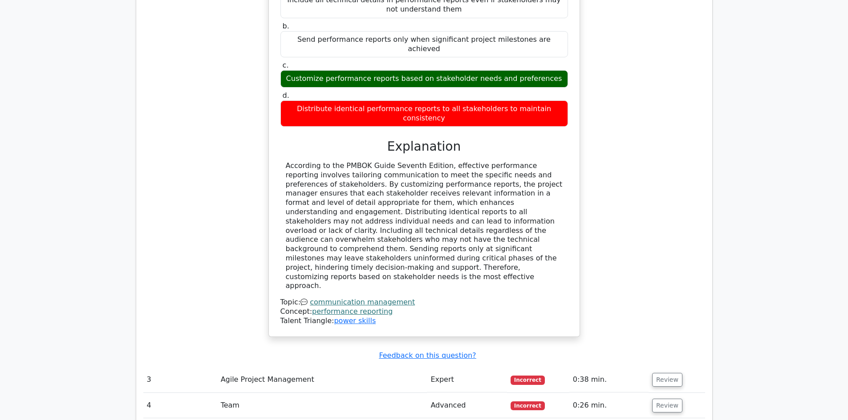
scroll to position [1531, 0]
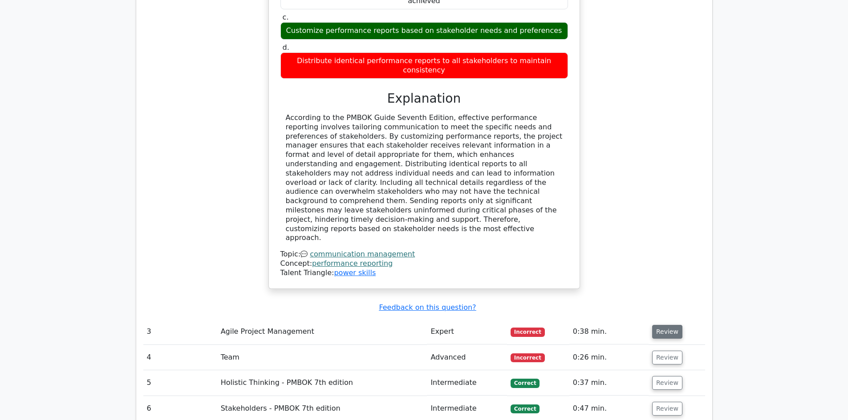
click at [659, 325] on button "Review" at bounding box center [667, 332] width 30 height 14
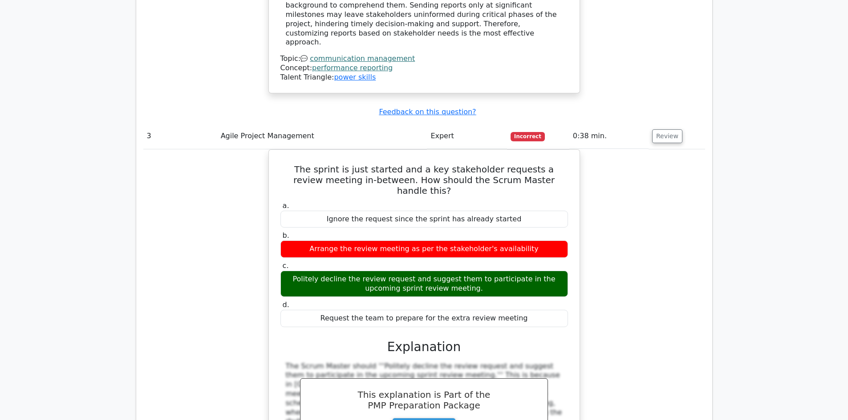
scroll to position [1932, 0]
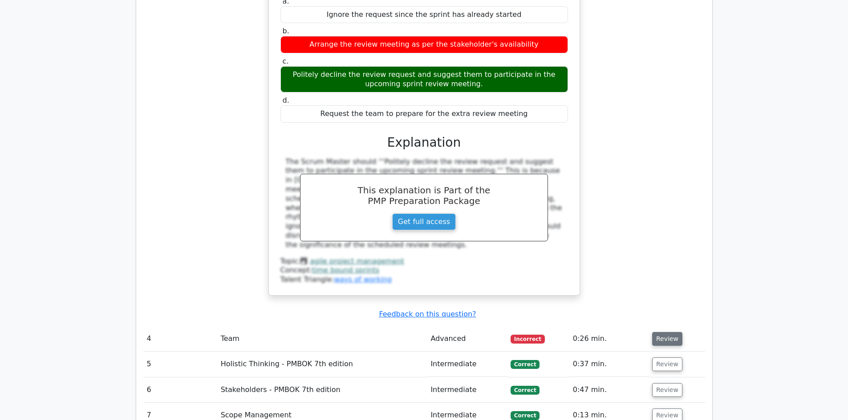
click at [659, 332] on button "Review" at bounding box center [667, 339] width 30 height 14
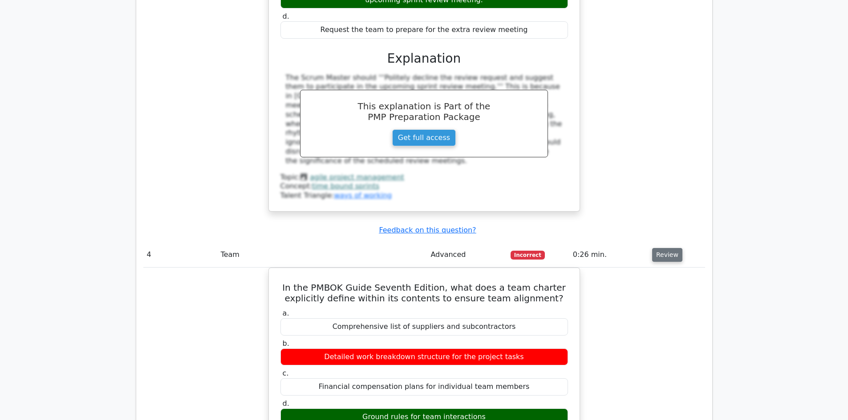
scroll to position [2065, 0]
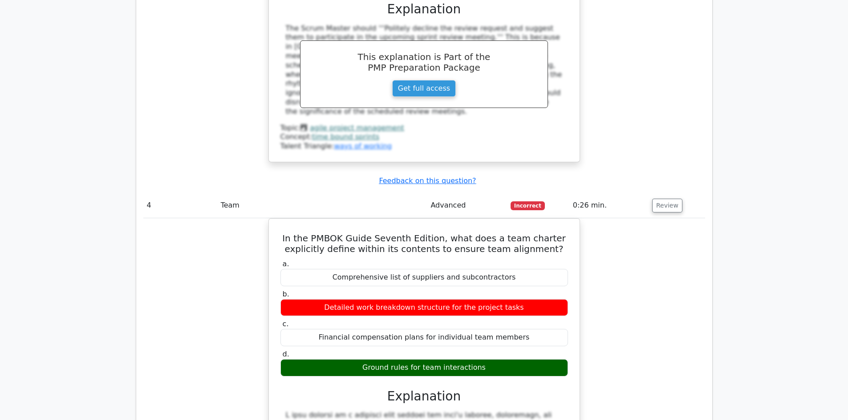
click at [613, 218] on div "In the PMBOK Guide Seventh Edition, what does a team charter explicitly define …" at bounding box center [424, 416] width 562 height 397
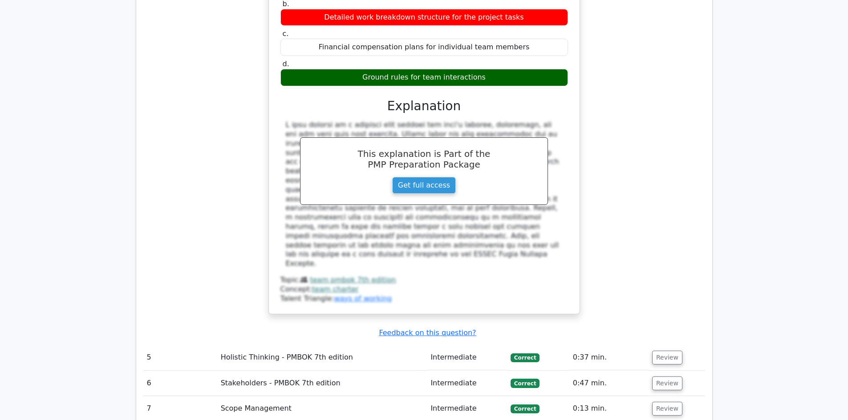
scroll to position [2377, 0]
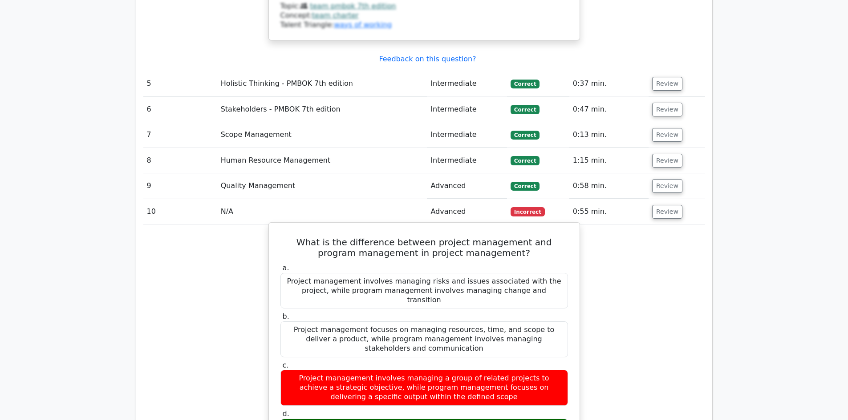
scroll to position [2644, 0]
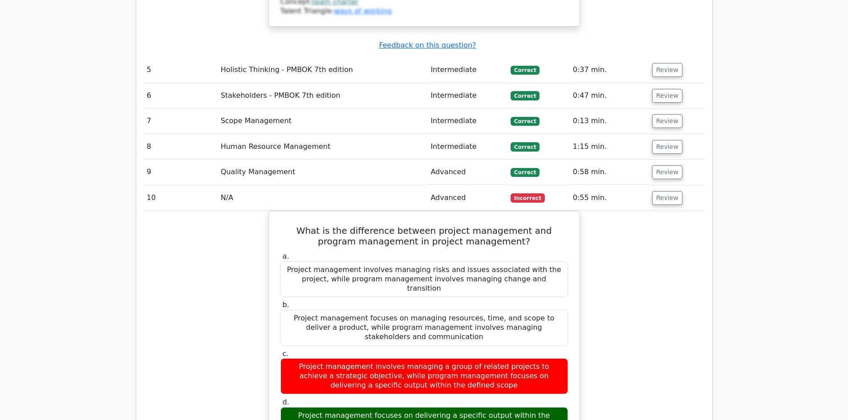
click at [654, 211] on div "What is the difference between project management and program management in pro…" at bounding box center [424, 423] width 562 height 425
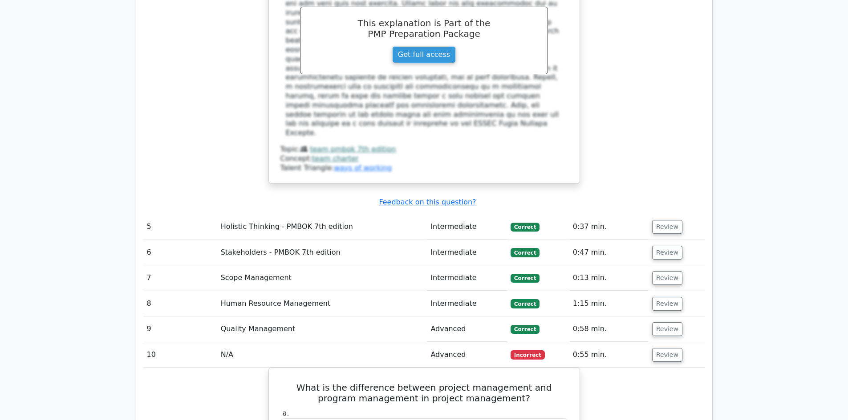
scroll to position [2466, 0]
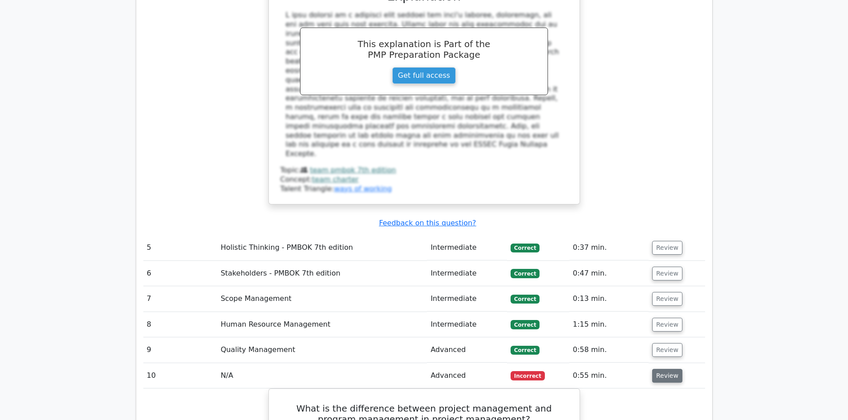
click at [659, 369] on button "Review" at bounding box center [667, 376] width 30 height 14
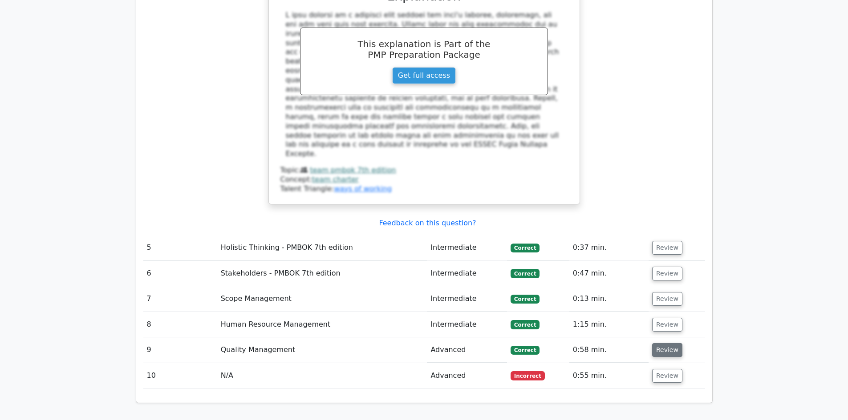
click at [667, 344] on button "Review" at bounding box center [667, 351] width 30 height 14
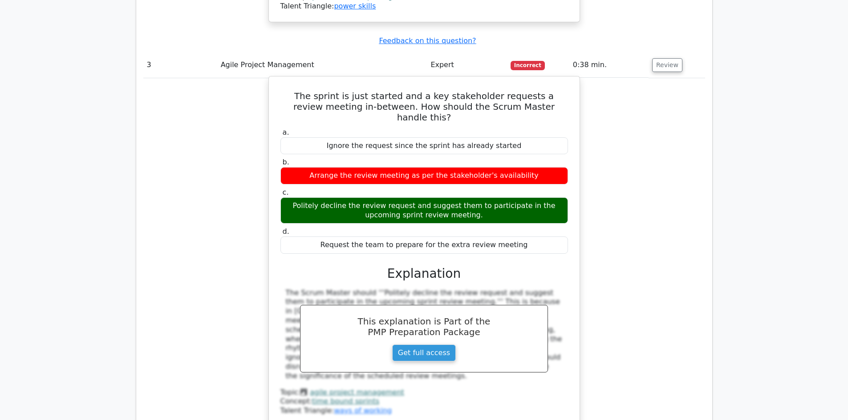
scroll to position [1576, 0]
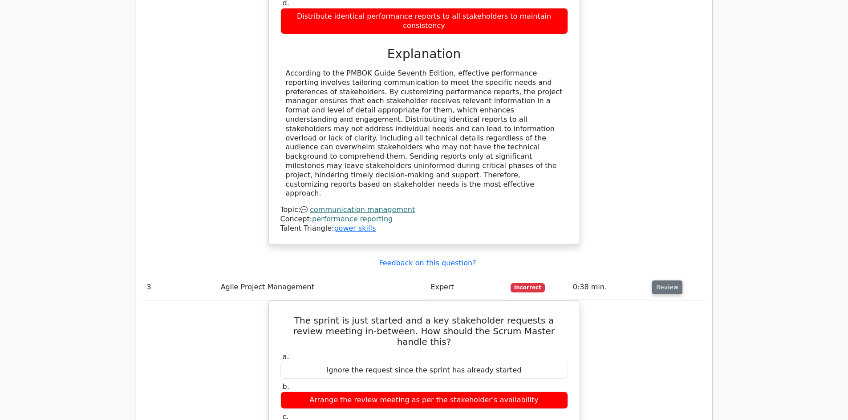
click at [662, 281] on button "Review" at bounding box center [667, 288] width 30 height 14
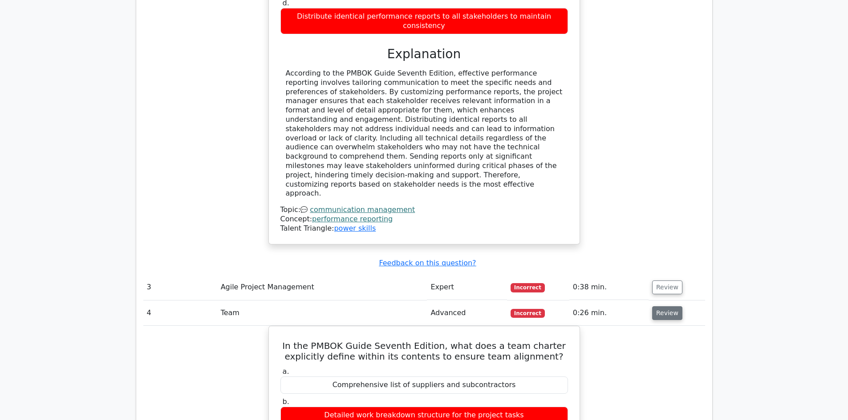
click at [666, 307] on button "Review" at bounding box center [667, 314] width 30 height 14
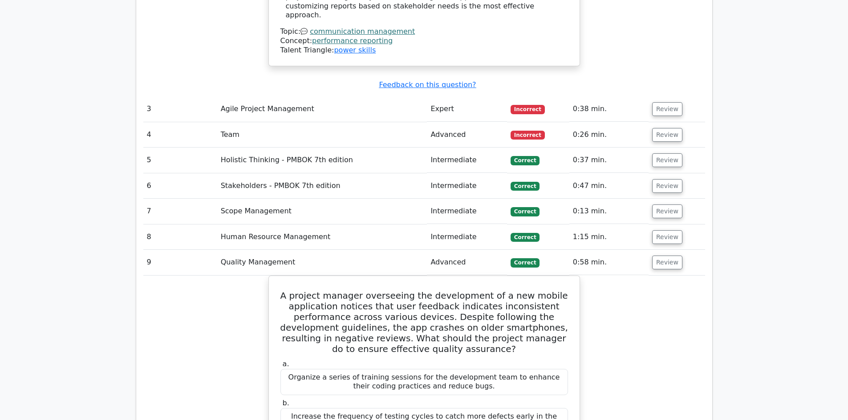
scroll to position [1754, 0]
click at [667, 256] on button "Review" at bounding box center [667, 263] width 30 height 14
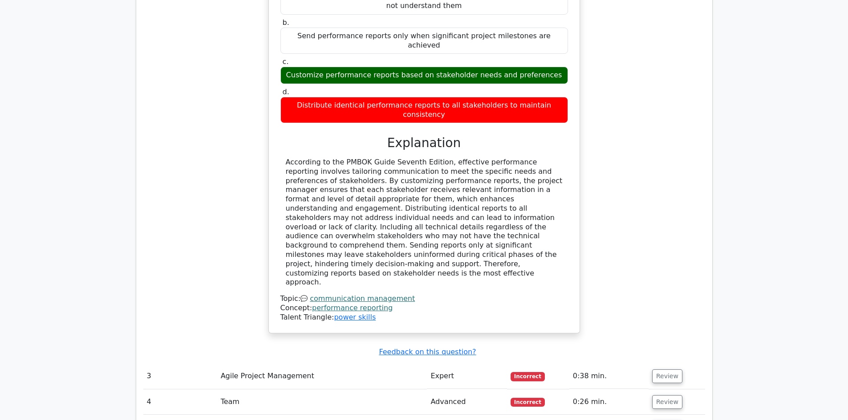
scroll to position [1264, 0]
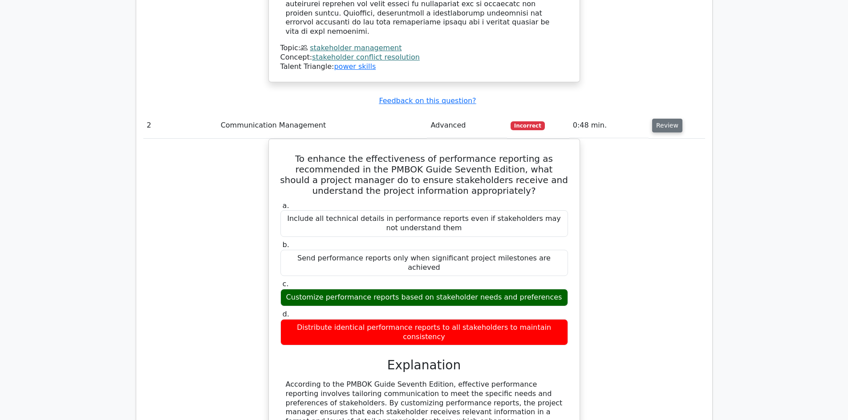
click at [659, 119] on button "Review" at bounding box center [667, 126] width 30 height 14
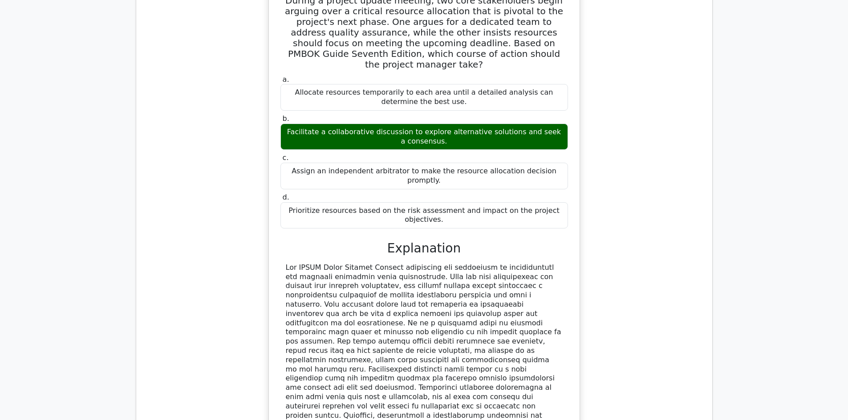
scroll to position [641, 0]
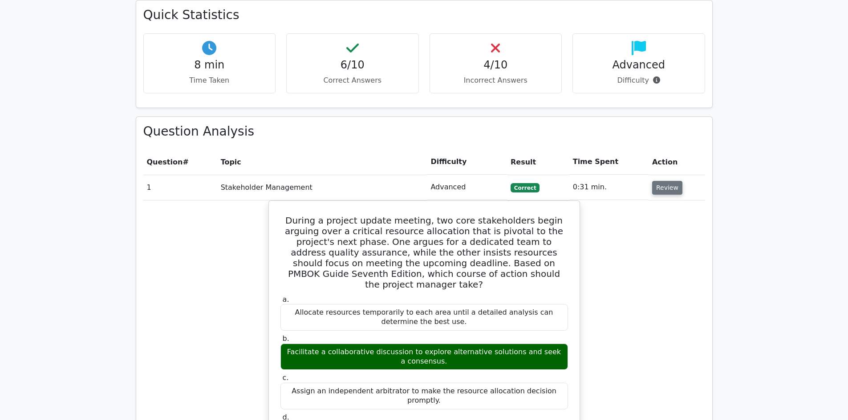
click at [663, 181] on button "Review" at bounding box center [667, 188] width 30 height 14
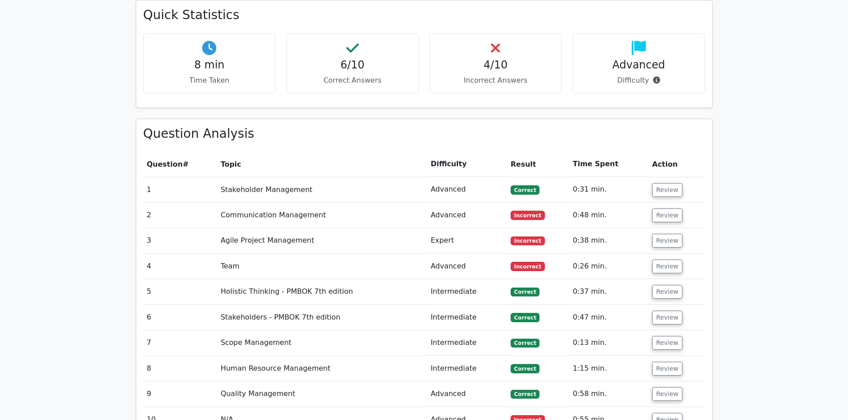
click at [712, 121] on div "Question Analysis Question # Topic Difficulty Result Time Spent Action 1 Stakeh…" at bounding box center [423, 289] width 587 height 340
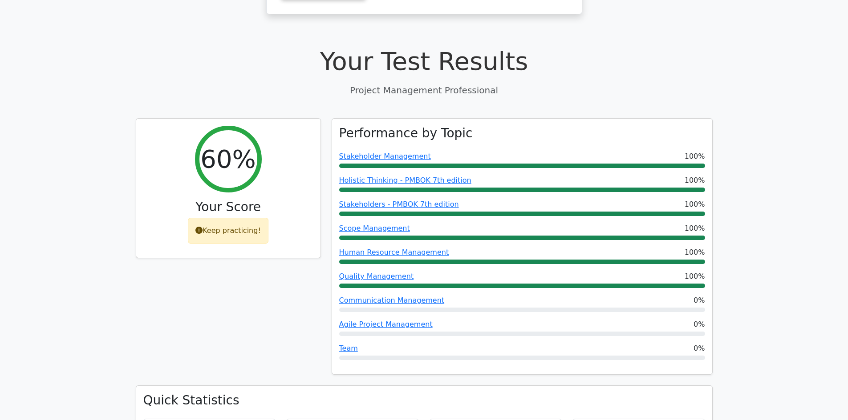
scroll to position [241, 0]
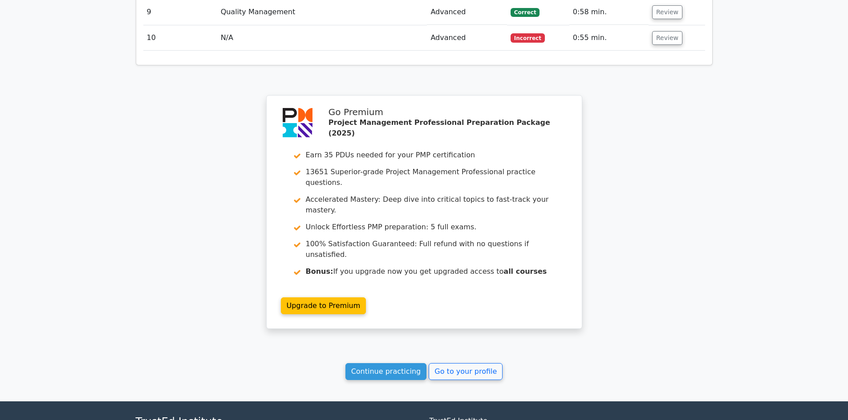
scroll to position [1046, 0]
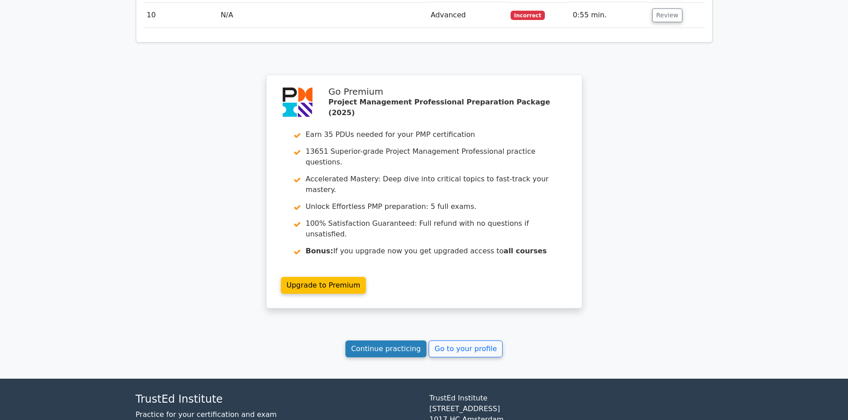
click at [413, 341] on link "Continue practicing" at bounding box center [385, 349] width 81 height 17
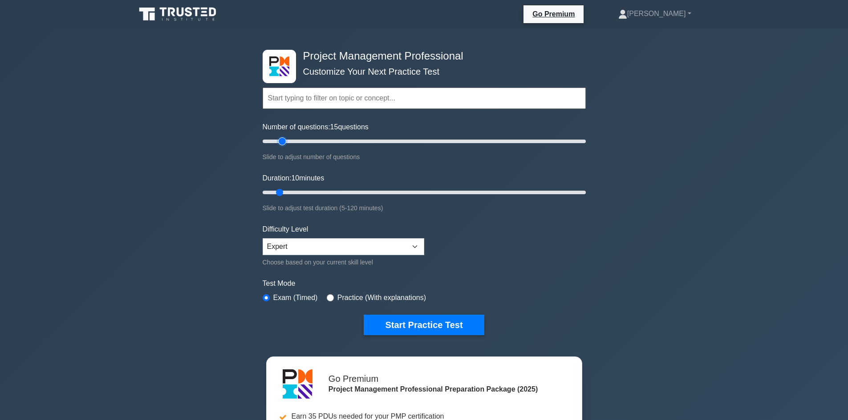
drag, startPoint x: 274, startPoint y: 141, endPoint x: 279, endPoint y: 141, distance: 5.3
type input "15"
click at [279, 141] on input "Number of questions: 15 questions" at bounding box center [424, 141] width 323 height 11
drag, startPoint x: 280, startPoint y: 191, endPoint x: 287, endPoint y: 192, distance: 7.6
type input "15"
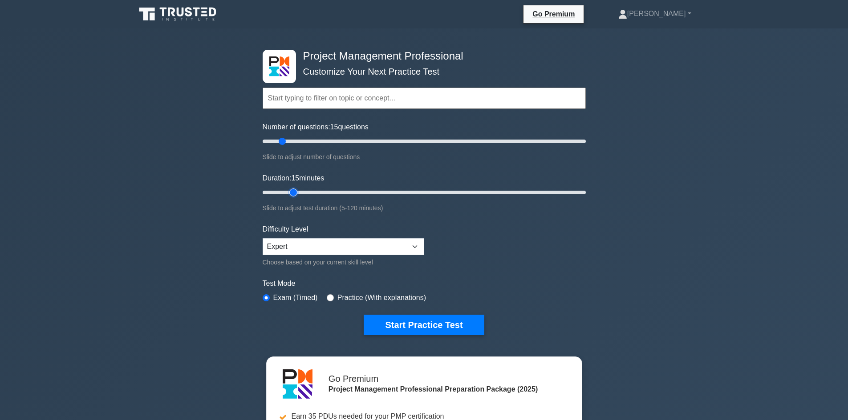
click at [287, 192] on input "Duration: 15 minutes" at bounding box center [424, 192] width 323 height 11
click at [423, 326] on button "Start Practice Test" at bounding box center [424, 325] width 120 height 20
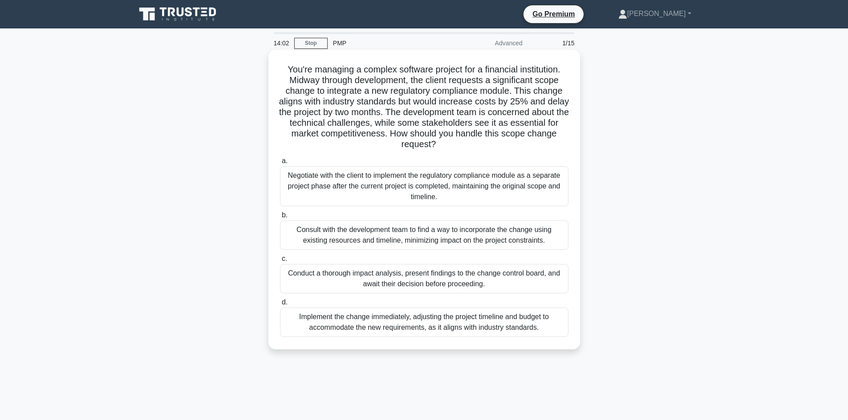
click at [449, 274] on div "Conduct a thorough impact analysis, present findings to the change control boar…" at bounding box center [424, 278] width 288 height 29
click at [280, 262] on input "c. Conduct a thorough impact analysis, present findings to the change control b…" at bounding box center [280, 259] width 0 height 6
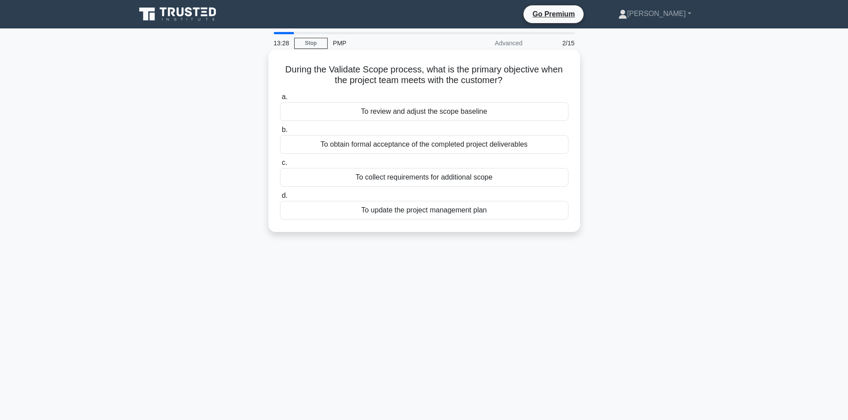
click at [435, 111] on div "To review and adjust the scope baseline" at bounding box center [424, 111] width 288 height 19
click at [280, 100] on input "a. To review and adjust the scope baseline" at bounding box center [280, 97] width 0 height 6
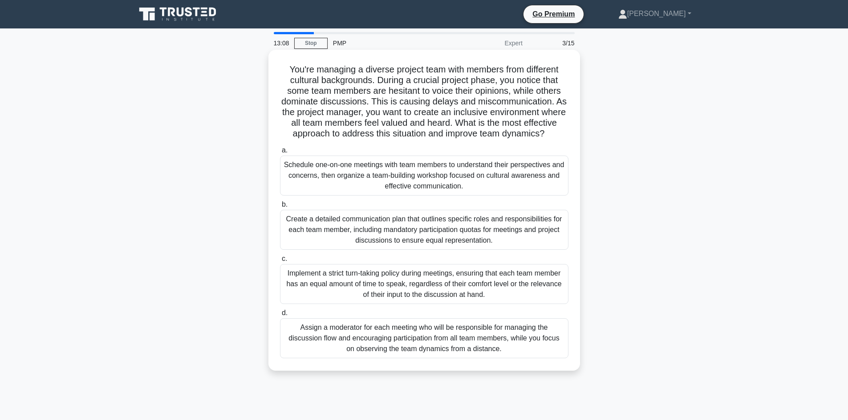
click at [498, 187] on div "Schedule one-on-one meetings with team members to understand their perspectives…" at bounding box center [424, 176] width 288 height 40
click at [280, 154] on input "a. Schedule one-on-one meetings with team members to understand their perspecti…" at bounding box center [280, 151] width 0 height 6
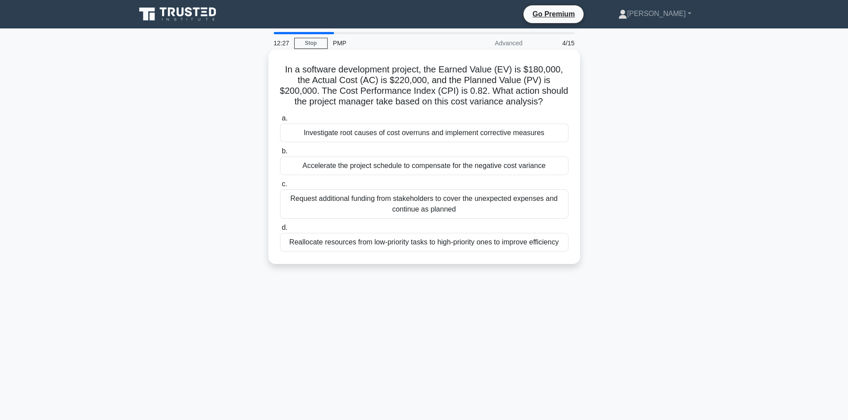
click at [400, 131] on div "Investigate root causes of cost overruns and implement corrective measures" at bounding box center [424, 133] width 288 height 19
click at [280, 121] on input "a. Investigate root causes of cost overruns and implement corrective measures" at bounding box center [280, 119] width 0 height 6
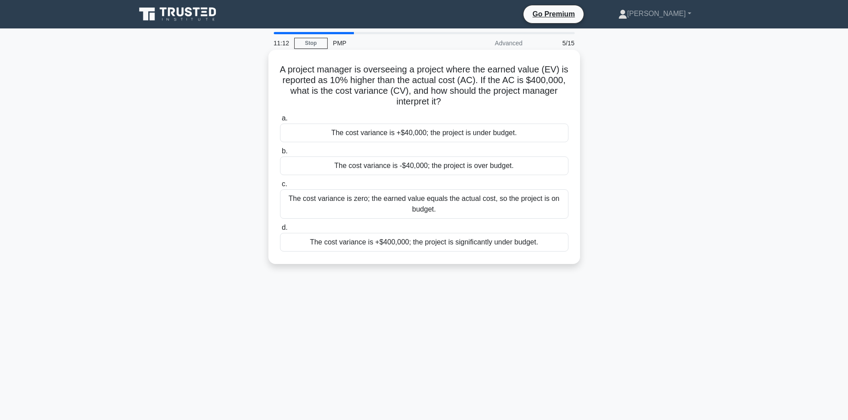
click at [415, 168] on div "The cost variance is -$40,000; the project is over budget." at bounding box center [424, 166] width 288 height 19
click at [280, 154] on input "b. The cost variance is -$40,000; the project is over budget." at bounding box center [280, 152] width 0 height 6
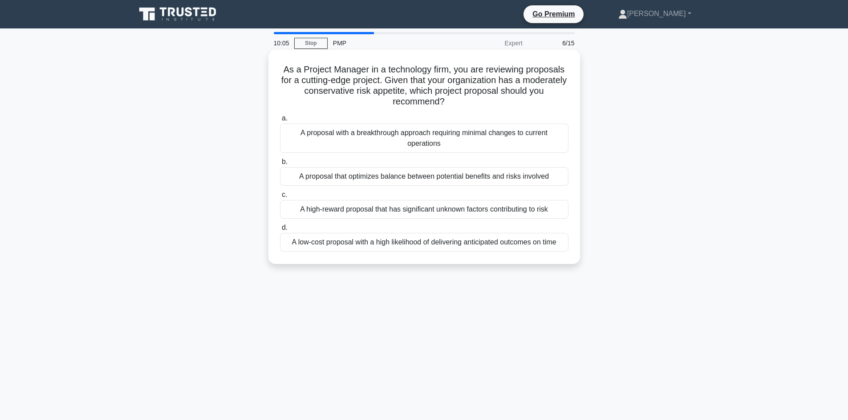
click at [429, 180] on div "A proposal that optimizes balance between potential benefits and risks involved" at bounding box center [424, 176] width 288 height 19
click at [280, 165] on input "b. A proposal that optimizes balance between potential benefits and risks invol…" at bounding box center [280, 162] width 0 height 6
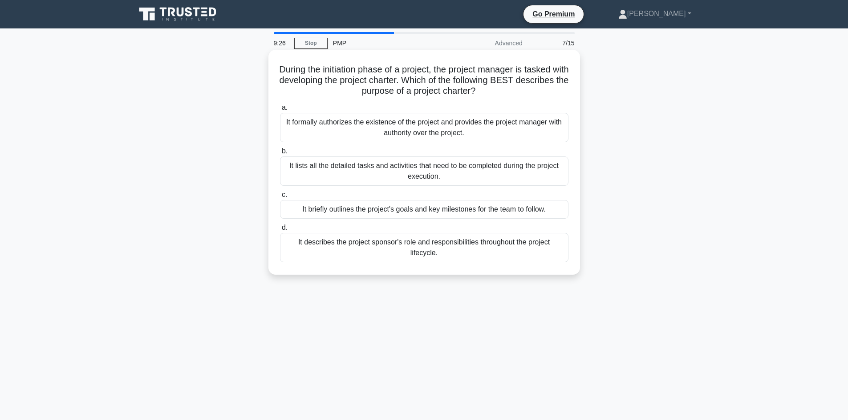
click at [428, 210] on div "It briefly outlines the project's goals and key milestones for the team to foll…" at bounding box center [424, 209] width 288 height 19
click at [280, 198] on input "c. It briefly outlines the project's goals and key milestones for the team to f…" at bounding box center [280, 195] width 0 height 6
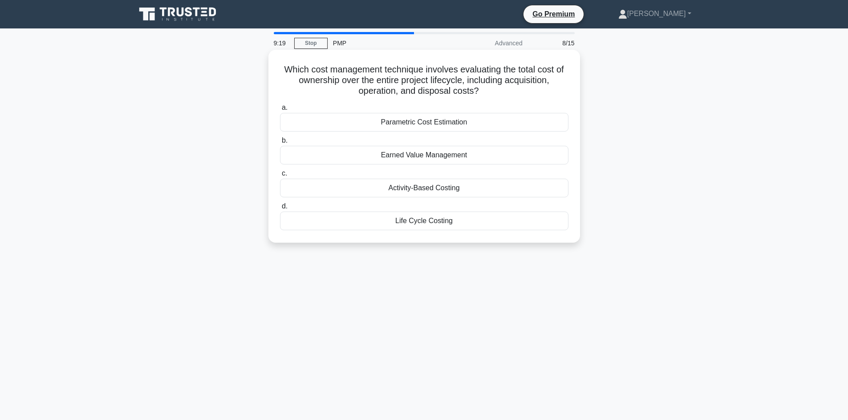
click at [456, 120] on div "Parametric Cost Estimation" at bounding box center [424, 122] width 288 height 19
click at [280, 111] on input "a. Parametric Cost Estimation" at bounding box center [280, 108] width 0 height 6
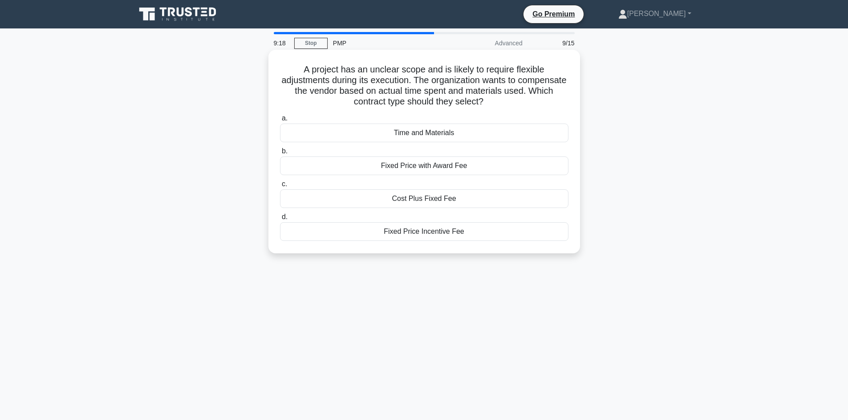
click at [454, 134] on div "Time and Materials" at bounding box center [424, 133] width 288 height 19
click at [280, 121] on input "a. Time and Materials" at bounding box center [280, 119] width 0 height 6
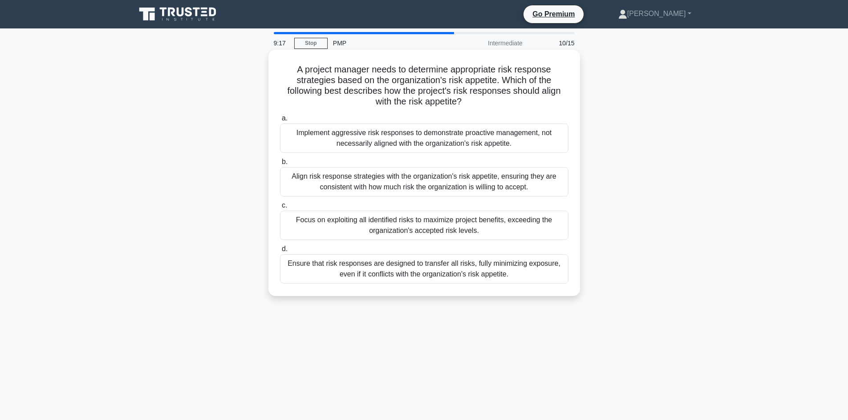
click at [447, 141] on div "Implement aggressive risk responses to demonstrate proactive management, not ne…" at bounding box center [424, 138] width 288 height 29
click at [280, 121] on input "a. Implement aggressive risk responses to demonstrate proactive management, not…" at bounding box center [280, 119] width 0 height 6
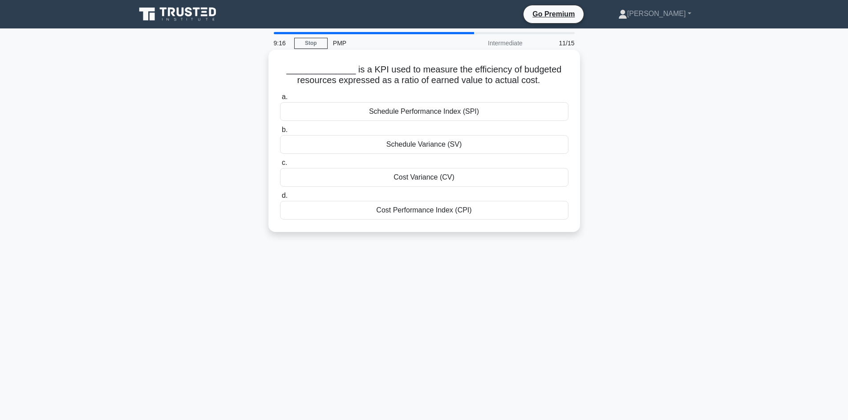
click at [446, 145] on div "Schedule Variance (SV)" at bounding box center [424, 144] width 288 height 19
click at [431, 144] on div "Schedule Variance (SV)" at bounding box center [424, 144] width 288 height 19
click at [280, 133] on input "b. Schedule Variance (SV)" at bounding box center [280, 130] width 0 height 6
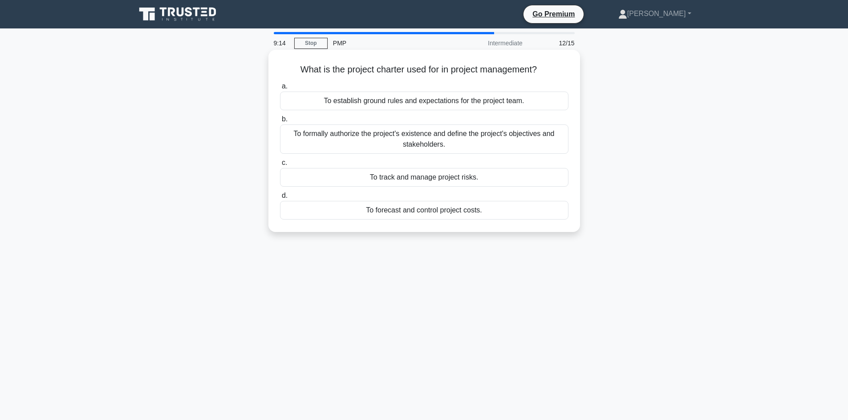
click at [419, 140] on div "To formally authorize the project's existence and define the project's objectiv…" at bounding box center [424, 139] width 288 height 29
click at [280, 122] on input "b. To formally authorize the project's existence and define the project's objec…" at bounding box center [280, 120] width 0 height 6
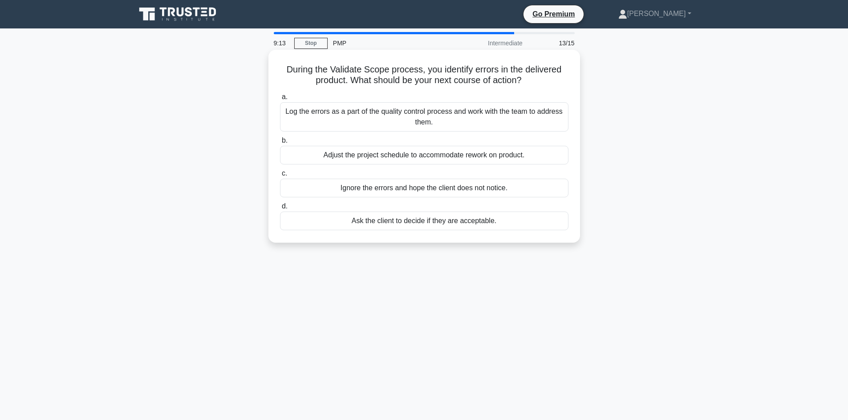
click at [421, 116] on div "Log the errors as a part of the quality control process and work with the team …" at bounding box center [424, 116] width 288 height 29
click at [280, 100] on input "a. Log the errors as a part of the quality control process and work with the te…" at bounding box center [280, 97] width 0 height 6
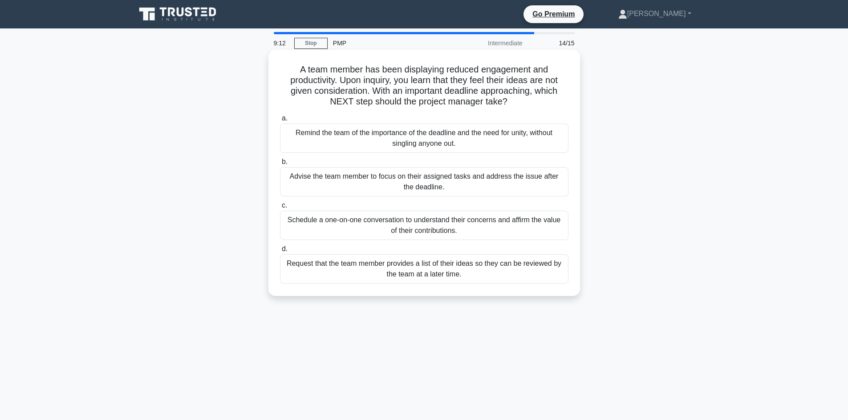
click at [418, 145] on div "Remind the team of the importance of the deadline and the need for unity, witho…" at bounding box center [424, 138] width 288 height 29
click at [280, 121] on input "a. Remind the team of the importance of the deadline and the need for unity, wi…" at bounding box center [280, 119] width 0 height 6
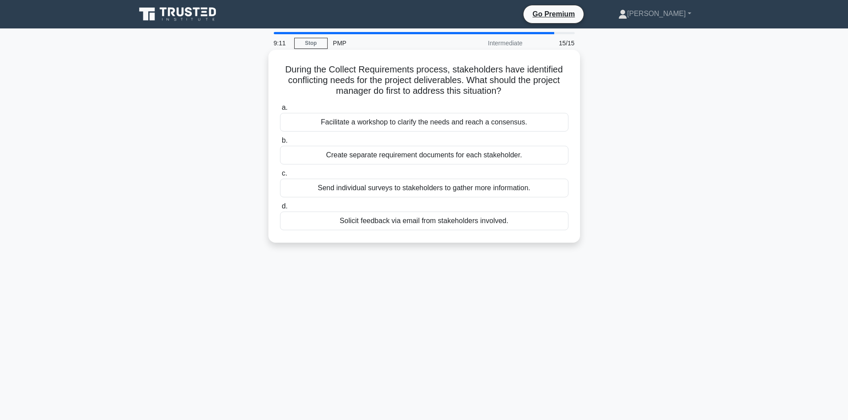
click at [420, 129] on div "Facilitate a workshop to clarify the needs and reach a consensus." at bounding box center [424, 122] width 288 height 19
click at [280, 111] on input "a. Facilitate a workshop to clarify the needs and reach a consensus." at bounding box center [280, 108] width 0 height 6
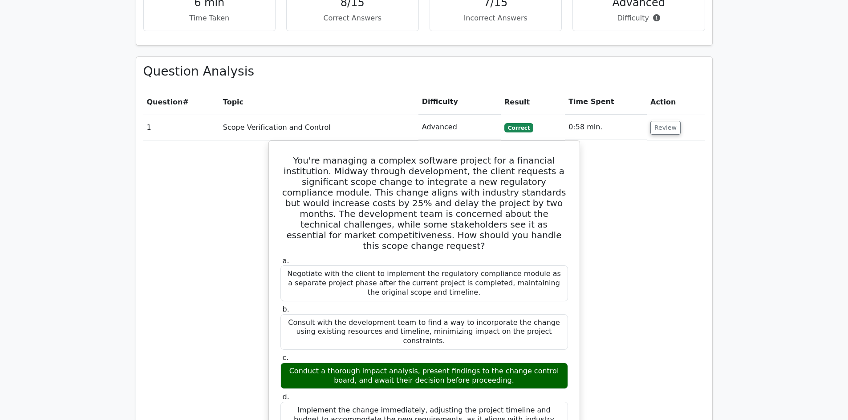
scroll to position [712, 0]
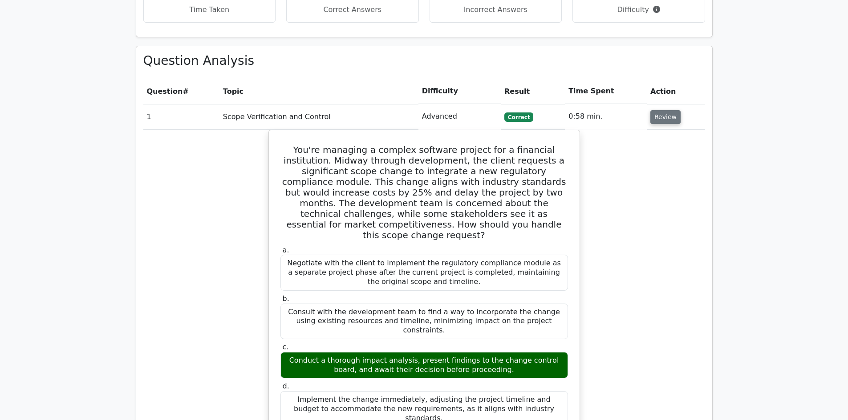
click at [669, 110] on button "Review" at bounding box center [665, 117] width 30 height 14
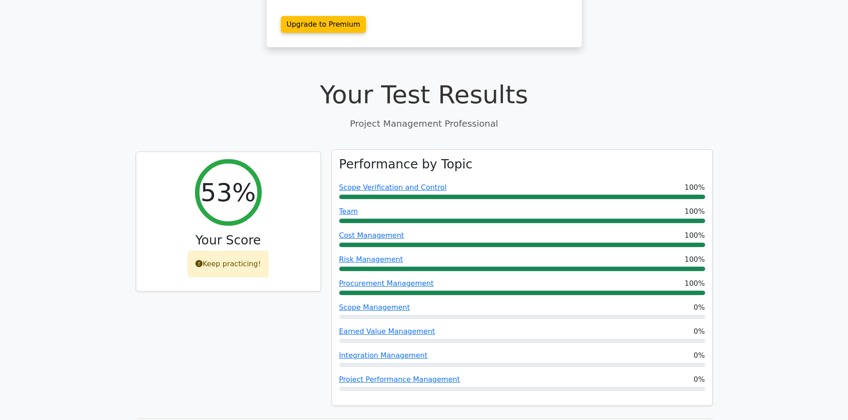
scroll to position [133, 0]
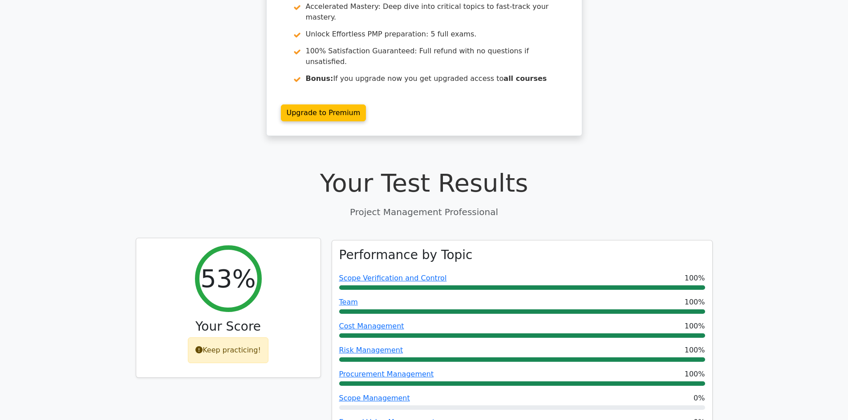
click at [245, 338] on div "Keep practicing!" at bounding box center [228, 351] width 81 height 26
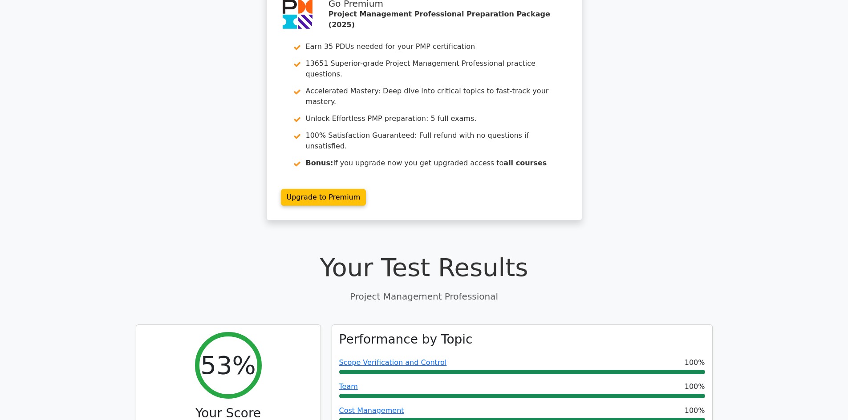
scroll to position [0, 0]
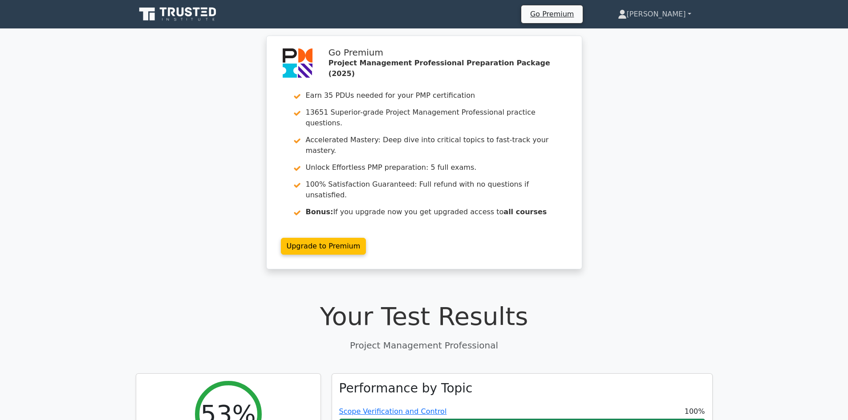
click at [687, 13] on link "[PERSON_NAME]" at bounding box center [654, 14] width 116 height 18
click at [646, 49] on link "Settings" at bounding box center [632, 49] width 70 height 14
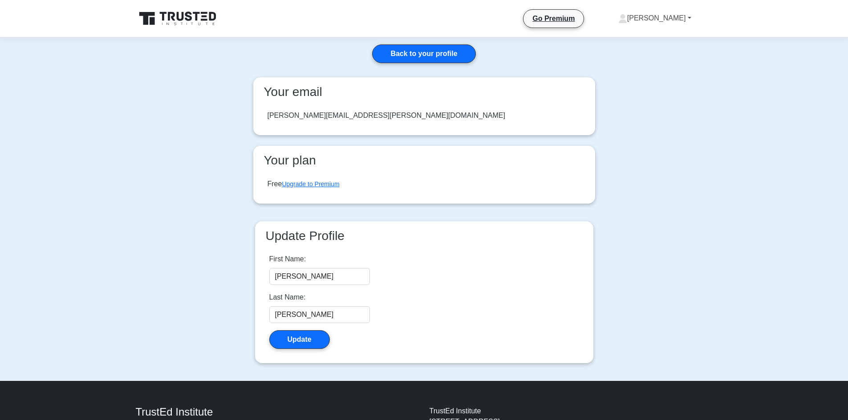
click at [688, 20] on link "[PERSON_NAME]" at bounding box center [655, 18] width 116 height 18
click at [651, 37] on link "Profile" at bounding box center [632, 39] width 70 height 14
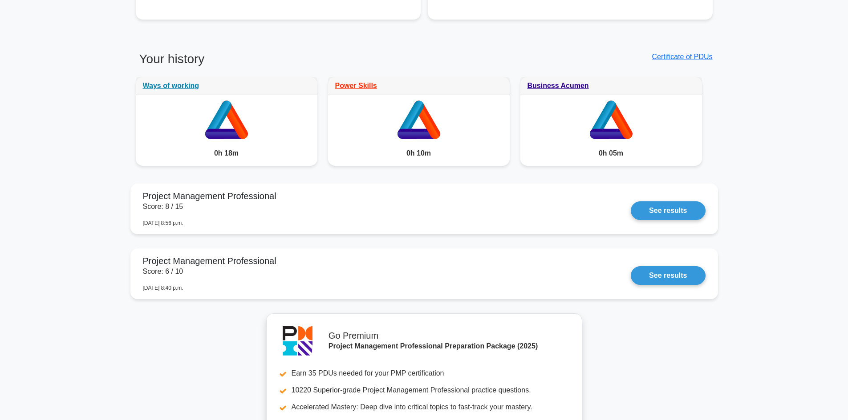
scroll to position [667, 0]
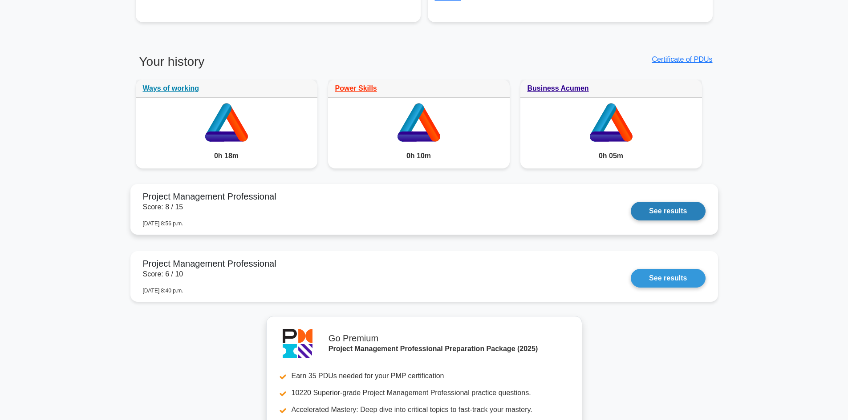
click at [659, 217] on link "See results" at bounding box center [668, 211] width 74 height 19
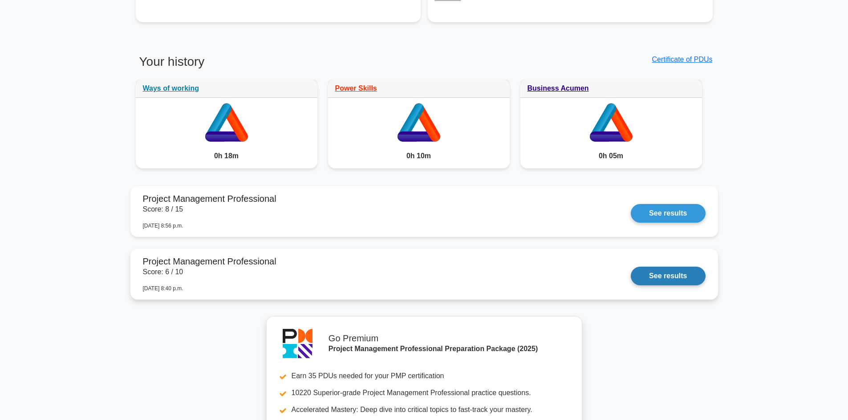
click at [657, 270] on link "See results" at bounding box center [668, 276] width 74 height 19
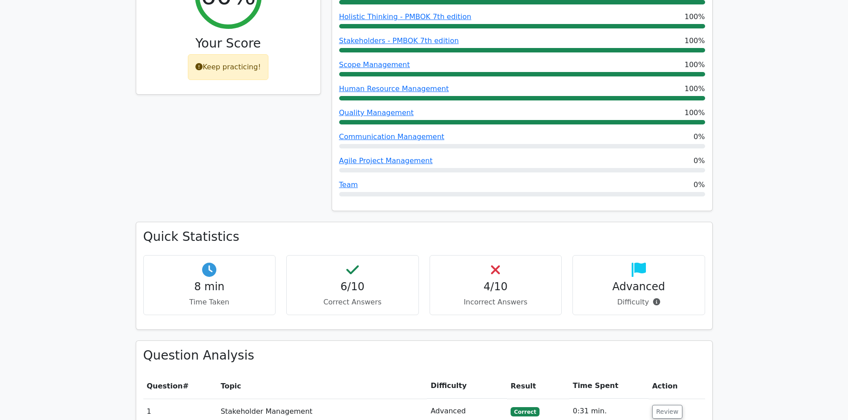
scroll to position [489, 0]
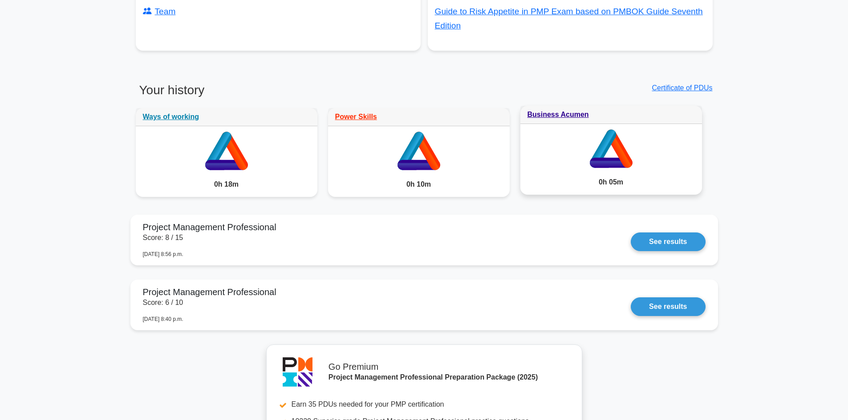
scroll to position [623, 0]
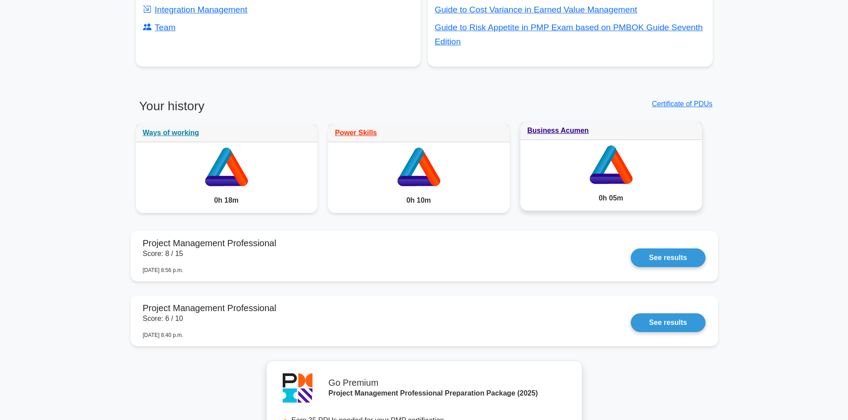
click at [616, 166] on icon at bounding box center [619, 165] width 26 height 38
click at [489, 167] on icon at bounding box center [419, 163] width 182 height 46
click at [354, 131] on link "Power Skills" at bounding box center [356, 131] width 42 height 8
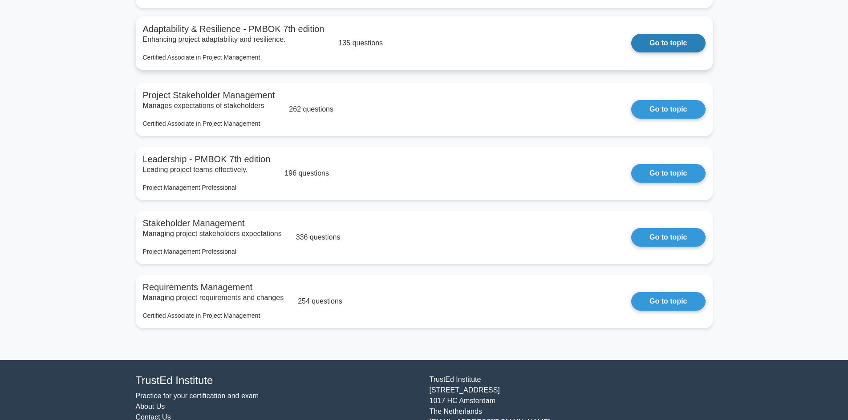
scroll to position [1246, 0]
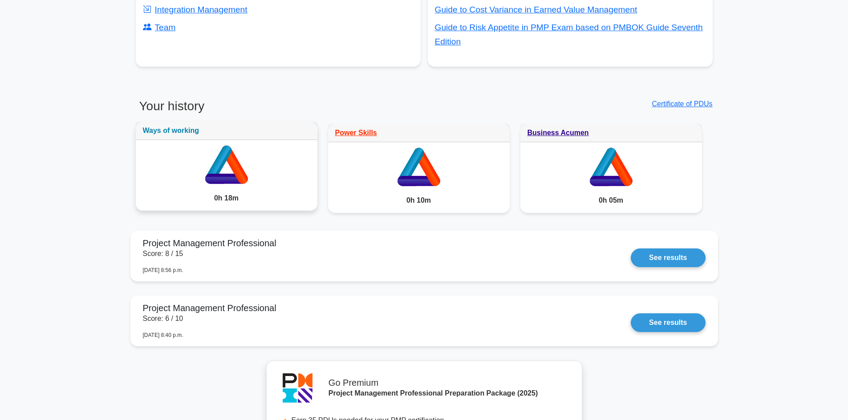
click at [190, 130] on link "Ways of working" at bounding box center [171, 131] width 57 height 8
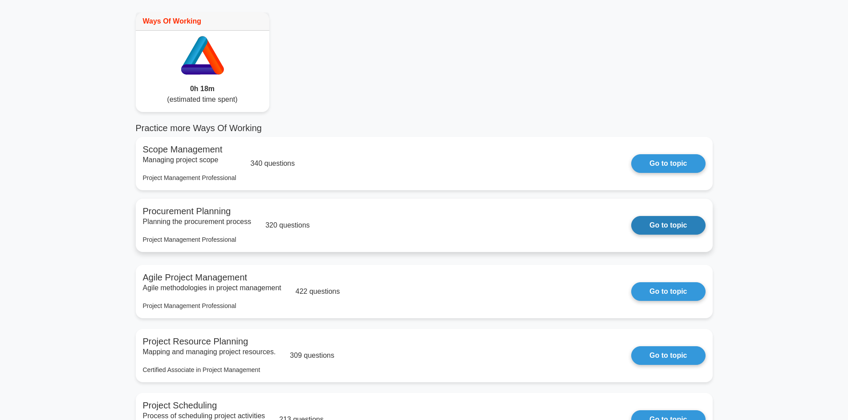
scroll to position [89, 0]
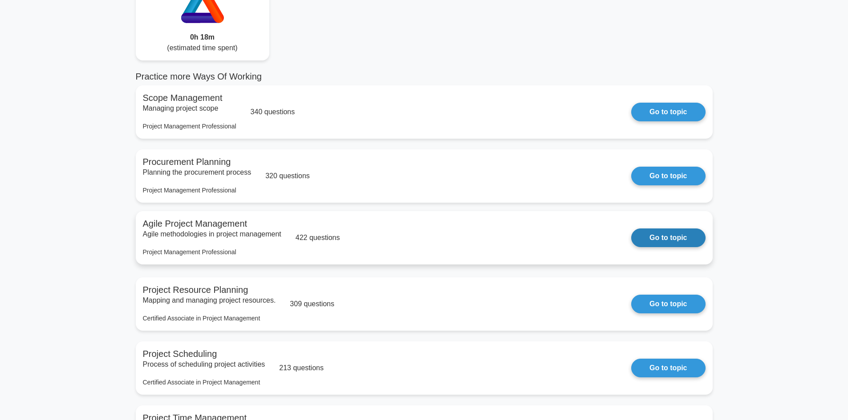
click at [675, 236] on link "Go to topic" at bounding box center [668, 238] width 74 height 19
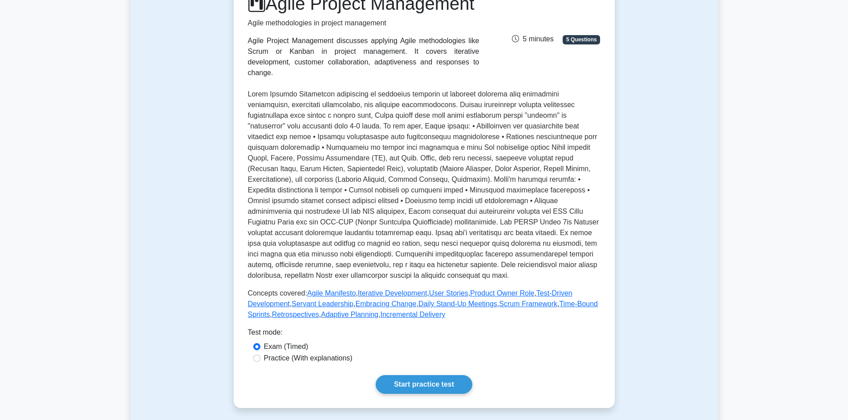
scroll to position [133, 0]
click at [448, 394] on link "Start practice test" at bounding box center [424, 384] width 97 height 19
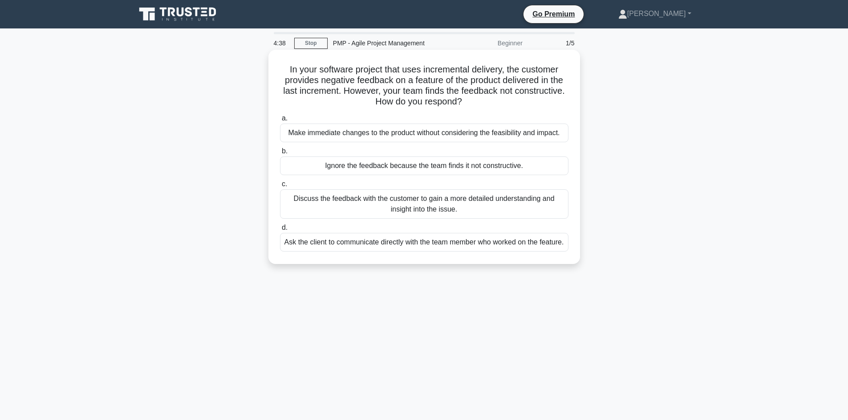
click at [481, 207] on div "Discuss the feedback with the customer to gain a more detailed understanding an…" at bounding box center [424, 204] width 288 height 29
click at [280, 187] on input "c. Discuss the feedback with the customer to gain a more detailed understanding…" at bounding box center [280, 185] width 0 height 6
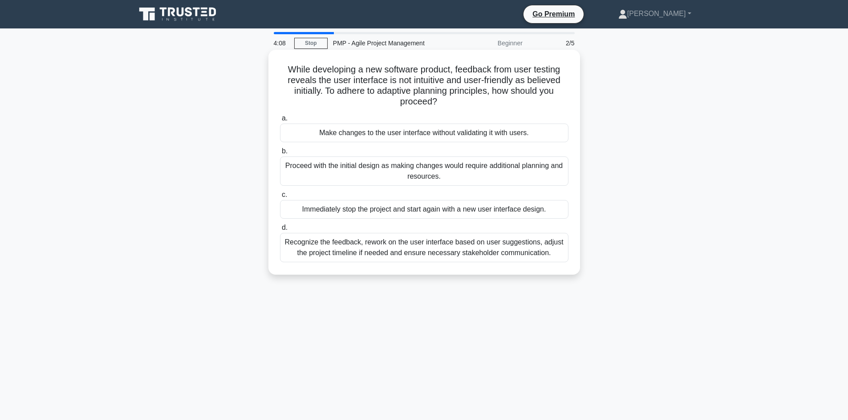
click at [346, 249] on div "Recognize the feedback, rework on the user interface based on user suggestions,…" at bounding box center [424, 247] width 288 height 29
click at [280, 231] on input "d. Recognize the feedback, rework on the user interface based on user suggestio…" at bounding box center [280, 228] width 0 height 6
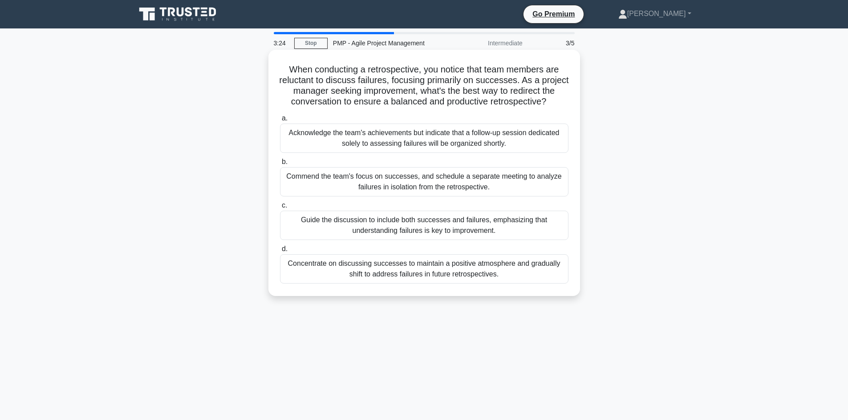
click at [514, 223] on div "Guide the discussion to include both successes and failures, emphasizing that u…" at bounding box center [424, 225] width 288 height 29
click at [280, 209] on input "c. Guide the discussion to include both successes and failures, emphasizing tha…" at bounding box center [280, 206] width 0 height 6
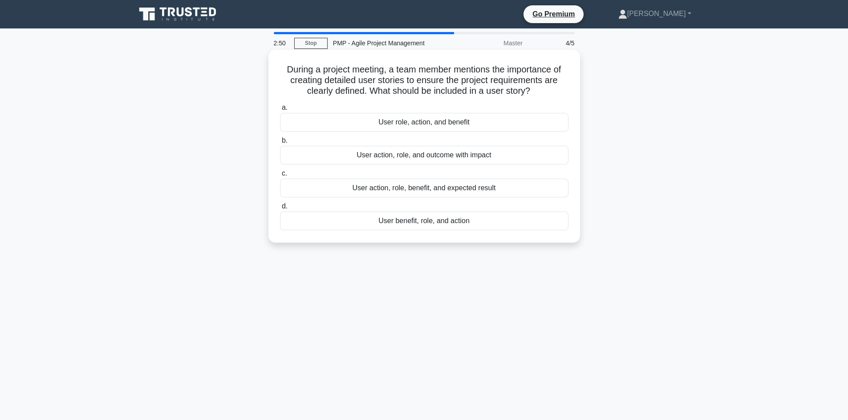
click at [436, 189] on div "User action, role, benefit, and expected result" at bounding box center [424, 188] width 288 height 19
click at [280, 177] on input "c. User action, role, benefit, and expected result" at bounding box center [280, 174] width 0 height 6
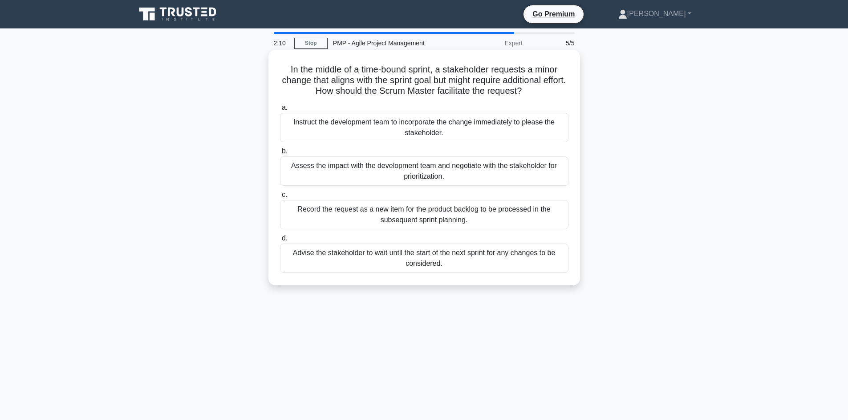
click at [381, 260] on div "Advise the stakeholder to wait until the start of the next sprint for any chang…" at bounding box center [424, 258] width 288 height 29
click at [280, 242] on input "d. Advise the stakeholder to wait until the start of the next sprint for any ch…" at bounding box center [280, 239] width 0 height 6
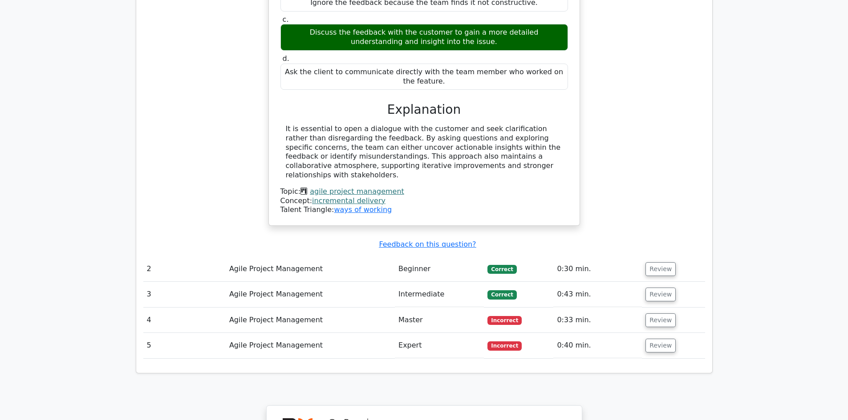
scroll to position [845, 0]
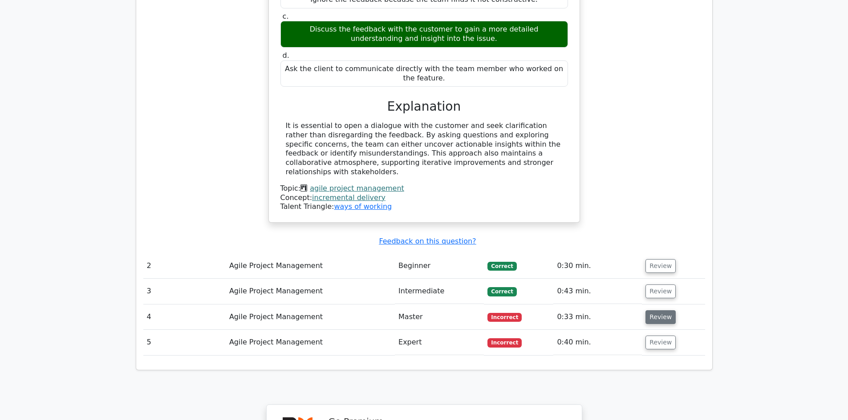
click at [652, 311] on button "Review" at bounding box center [660, 318] width 30 height 14
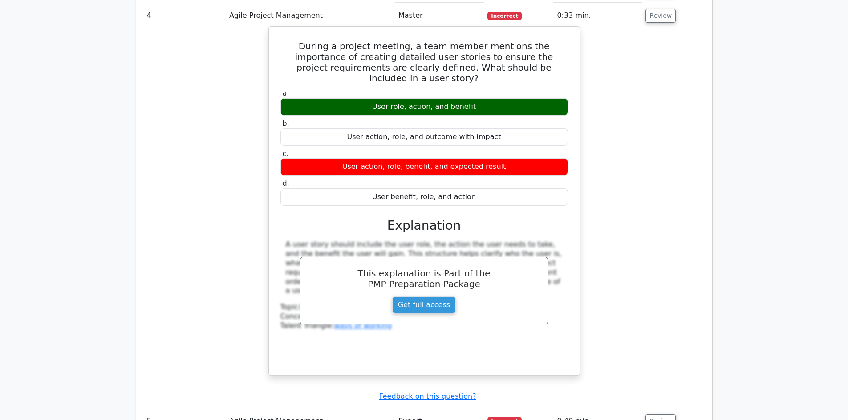
scroll to position [1201, 0]
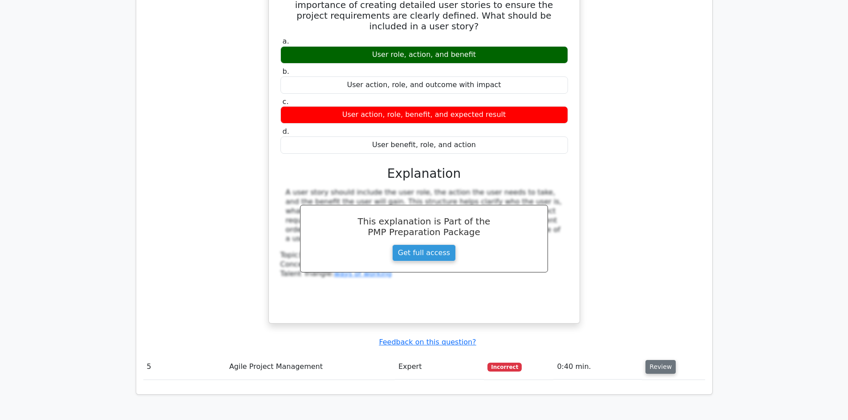
click at [646, 360] on button "Review" at bounding box center [660, 367] width 30 height 14
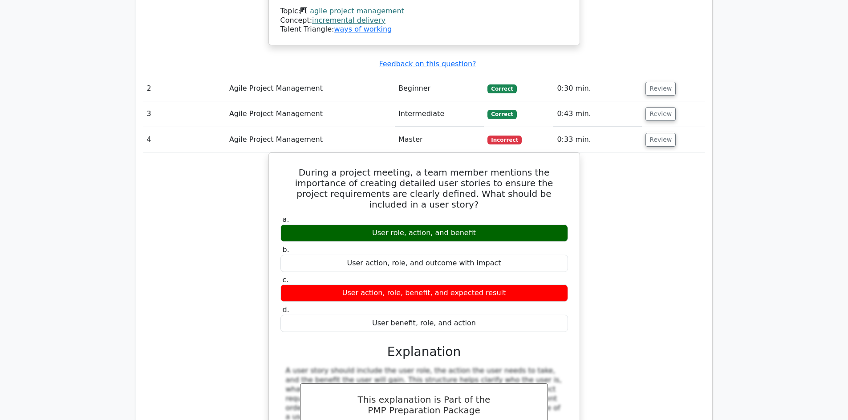
scroll to position [1023, 0]
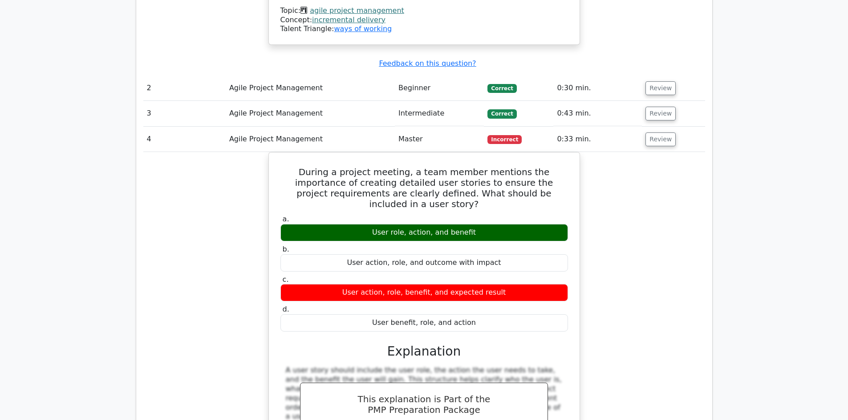
click at [610, 184] on div "During a project meeting, a team member mentions the importance of creating det…" at bounding box center [424, 332] width 562 height 360
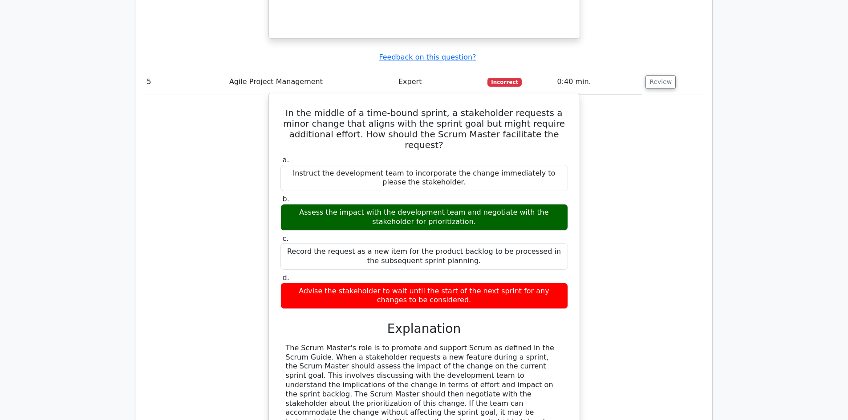
scroll to position [1513, 0]
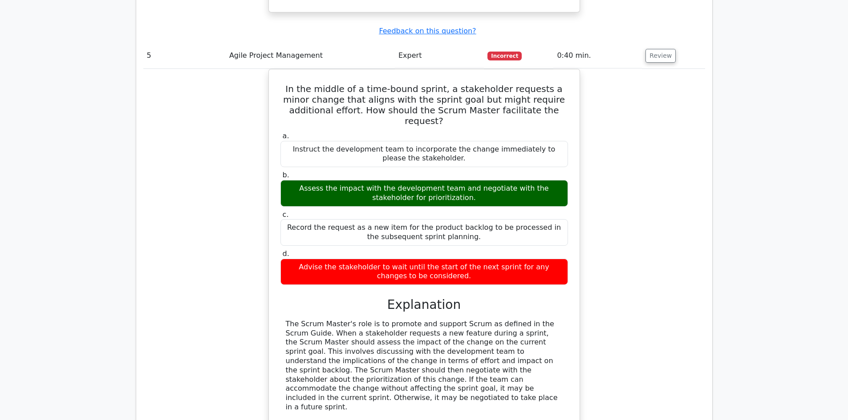
click at [681, 125] on div "In the middle of a time-bound sprint, a stakeholder requests a minor change tha…" at bounding box center [424, 315] width 562 height 493
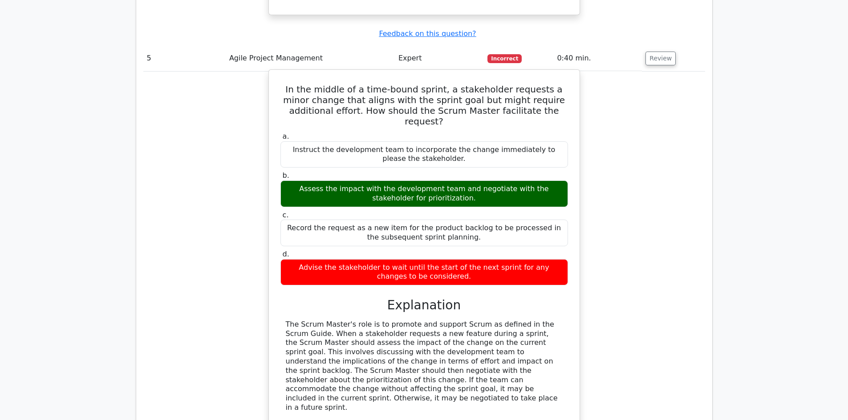
scroll to position [1246, 0]
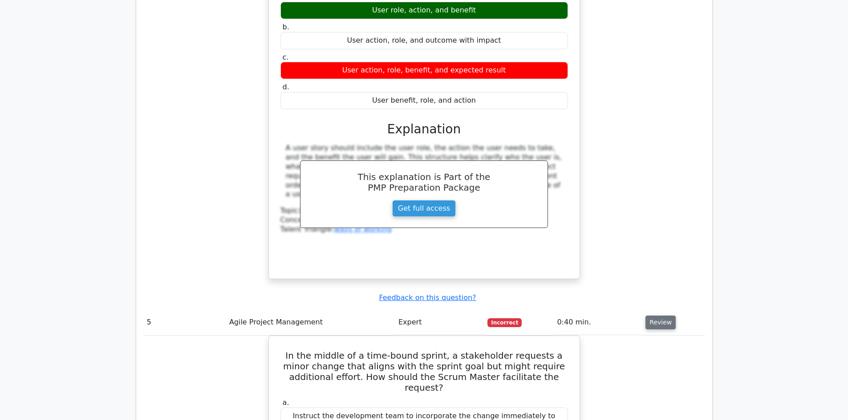
click at [654, 316] on button "Review" at bounding box center [660, 323] width 30 height 14
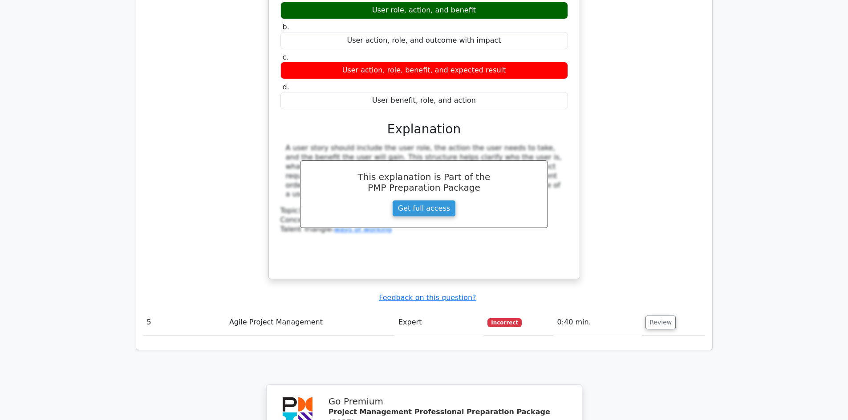
scroll to position [1023, 0]
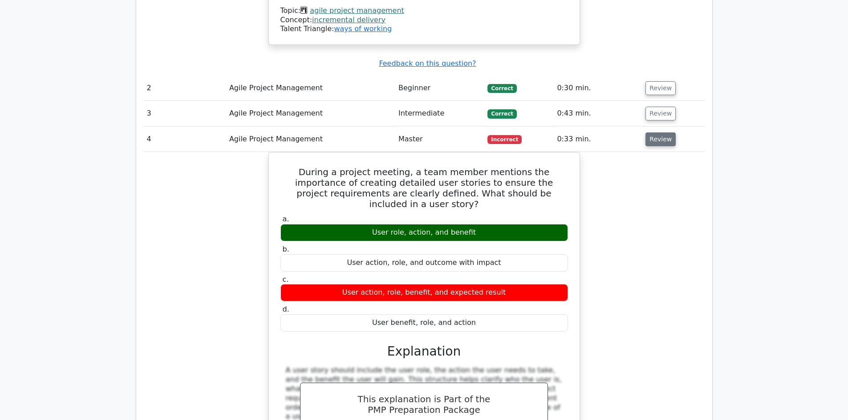
click at [653, 133] on button "Review" at bounding box center [660, 140] width 30 height 14
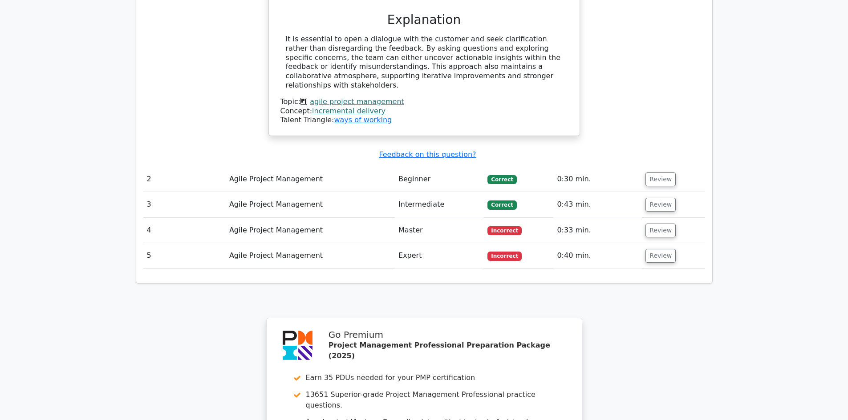
scroll to position [934, 0]
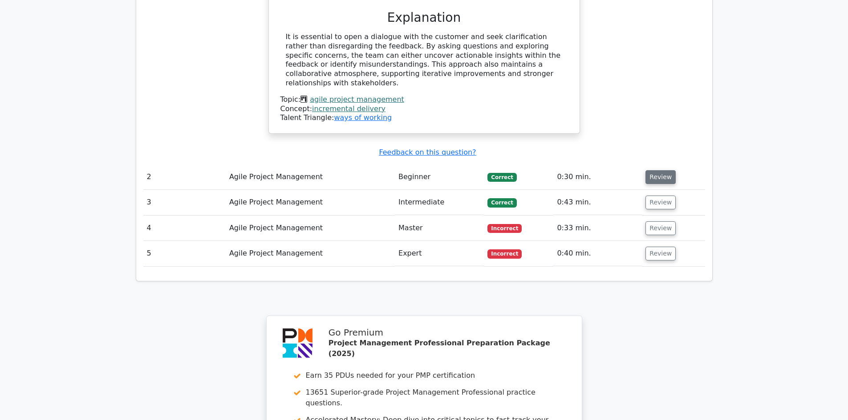
click at [657, 170] on button "Review" at bounding box center [660, 177] width 30 height 14
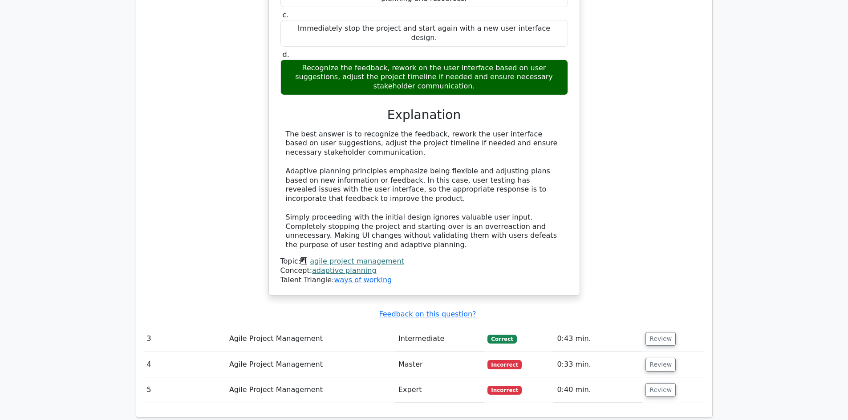
scroll to position [1290, 0]
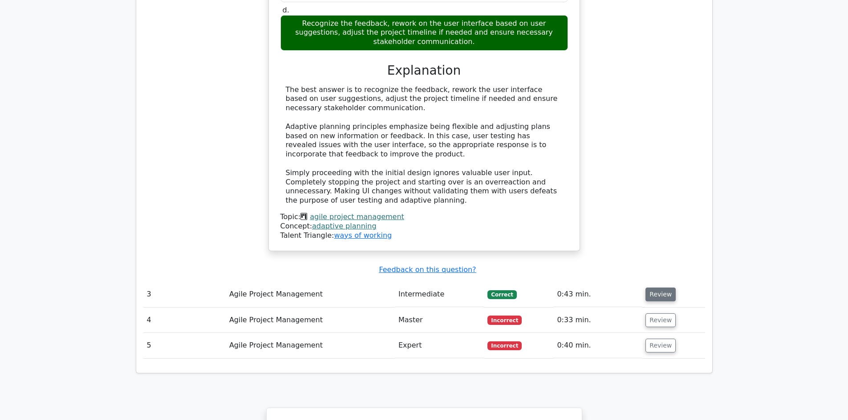
click at [654, 288] on button "Review" at bounding box center [660, 295] width 30 height 14
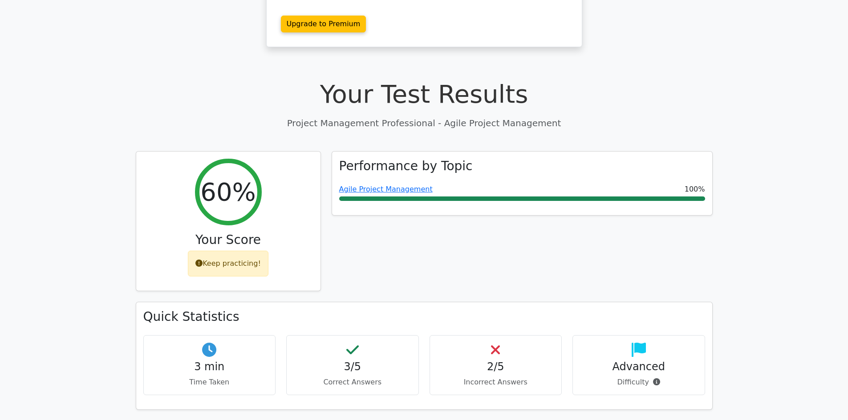
scroll to position [0, 0]
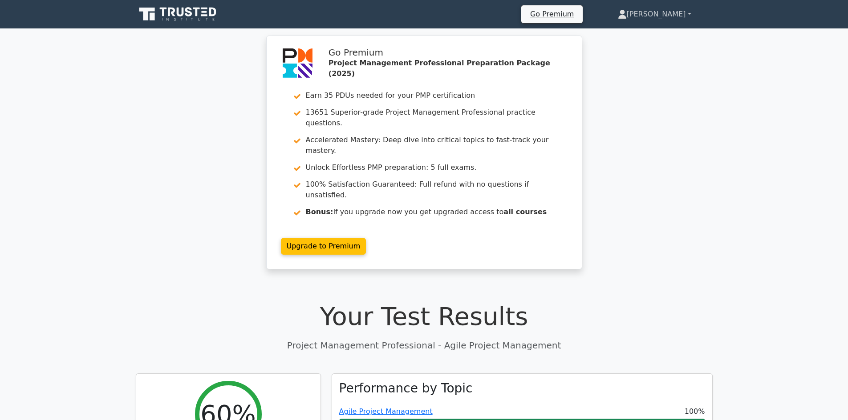
click at [678, 13] on link "[PERSON_NAME]" at bounding box center [654, 14] width 116 height 18
click at [640, 32] on link "Profile" at bounding box center [632, 35] width 70 height 14
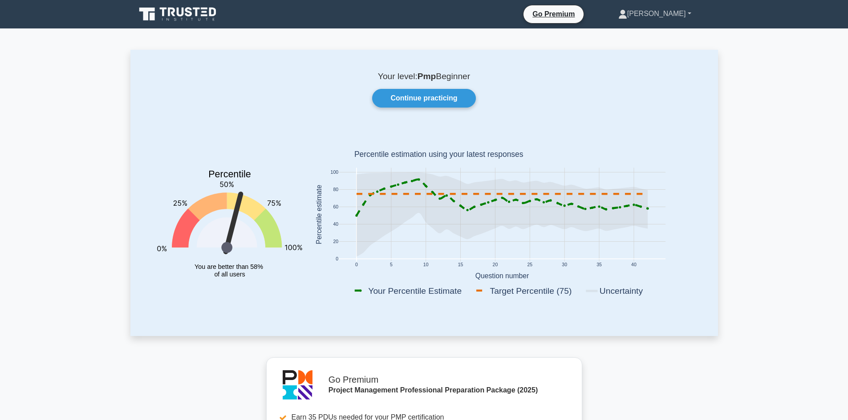
click at [689, 16] on link "[PERSON_NAME]" at bounding box center [655, 14] width 116 height 18
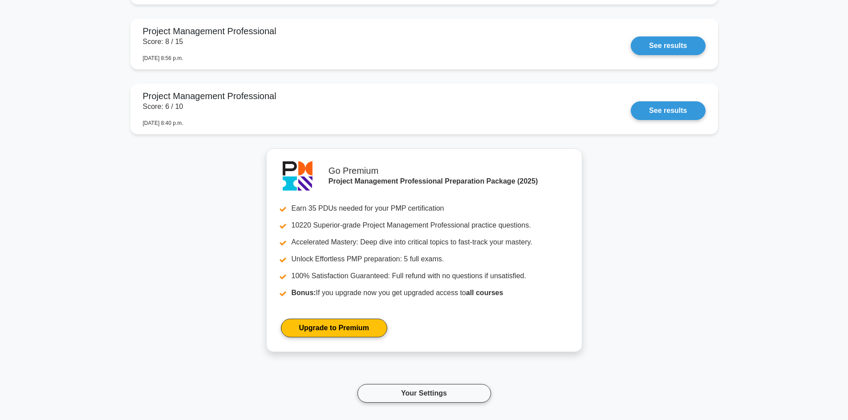
scroll to position [1047, 0]
